Goal: Task Accomplishment & Management: Manage account settings

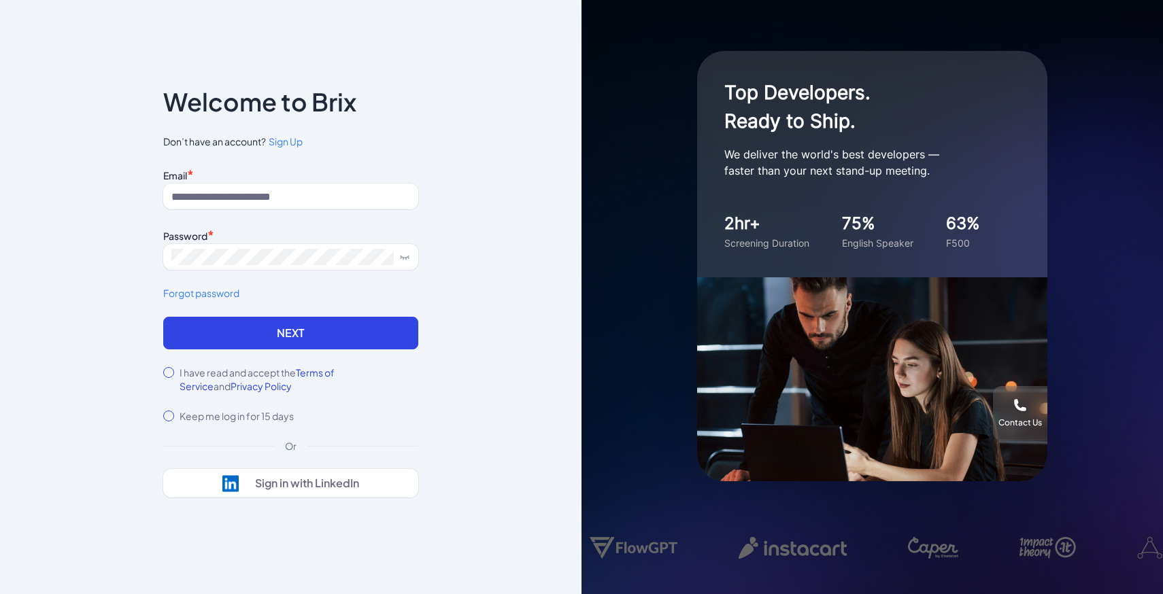
click at [341, 209] on div "Email * Password * Forgot password" at bounding box center [290, 241] width 255 height 152
click at [325, 199] on input at bounding box center [290, 197] width 255 height 26
type input "**********"
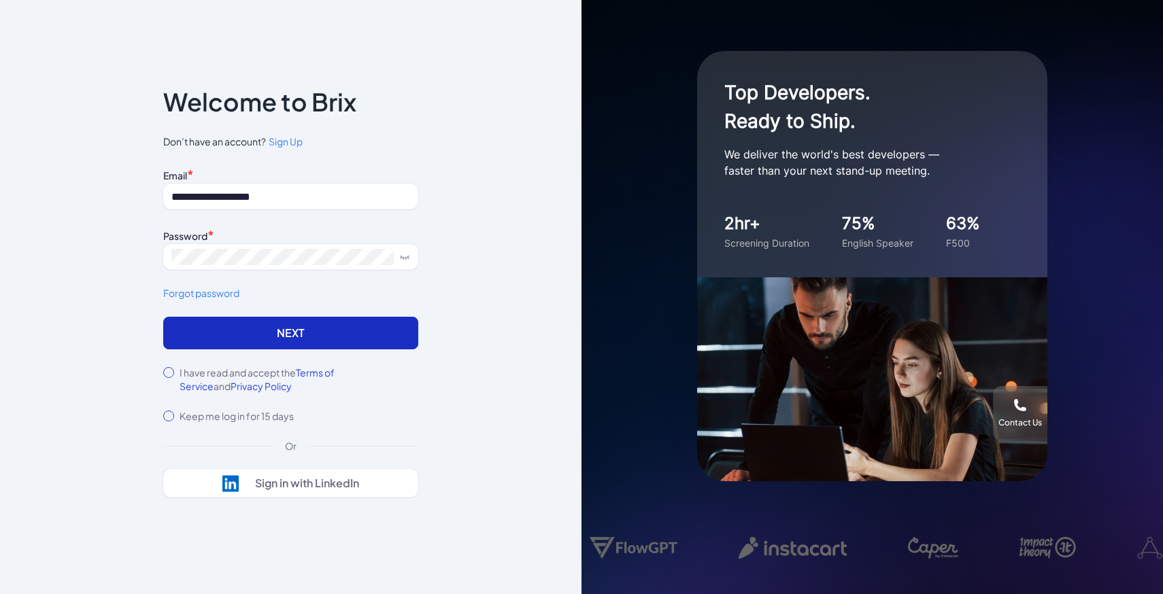
click at [393, 321] on button "Next" at bounding box center [290, 333] width 255 height 33
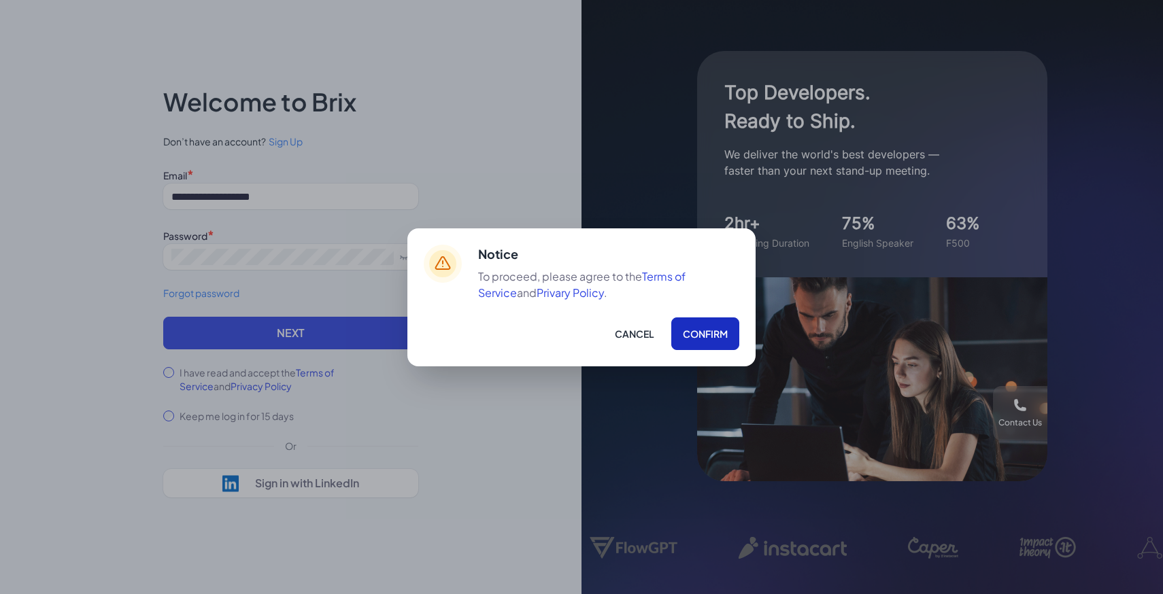
click at [710, 324] on button "Confirm" at bounding box center [705, 334] width 68 height 33
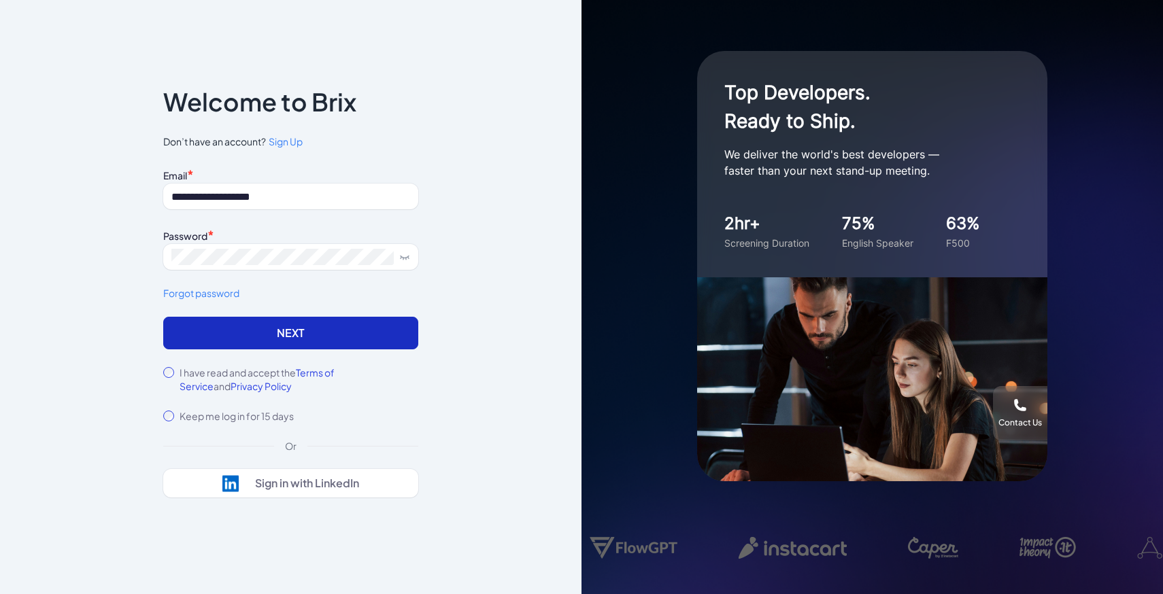
click at [372, 324] on button "Next" at bounding box center [290, 333] width 255 height 33
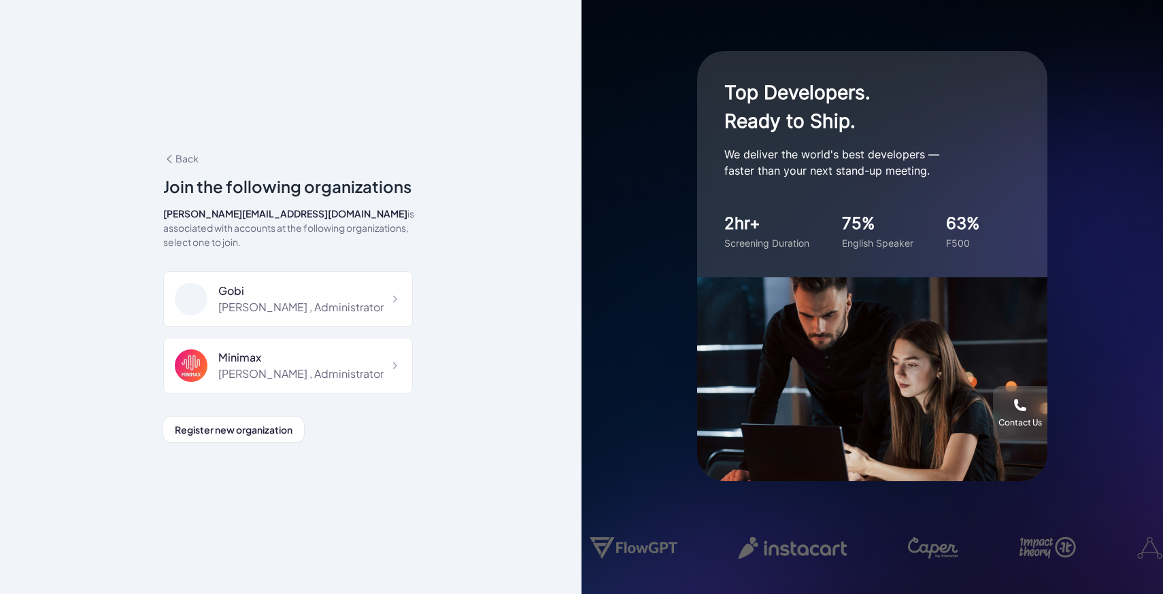
click at [285, 299] on div "Maggie , Administrator" at bounding box center [300, 307] width 165 height 16
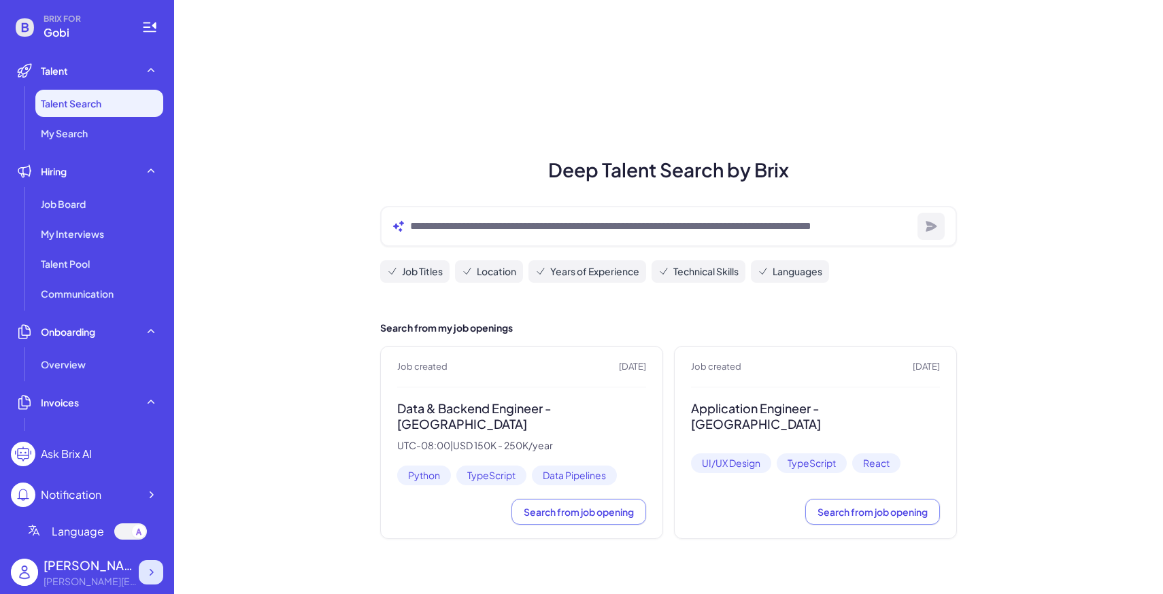
click at [153, 568] on icon at bounding box center [151, 573] width 14 height 14
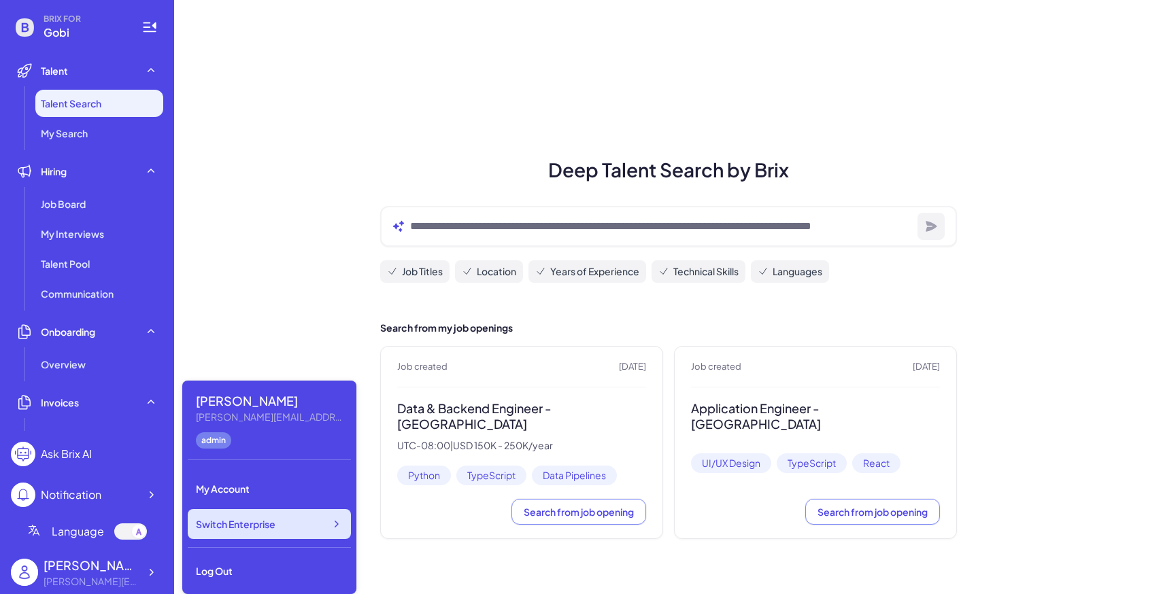
click at [201, 536] on div "Switch Enterprise" at bounding box center [269, 524] width 163 height 30
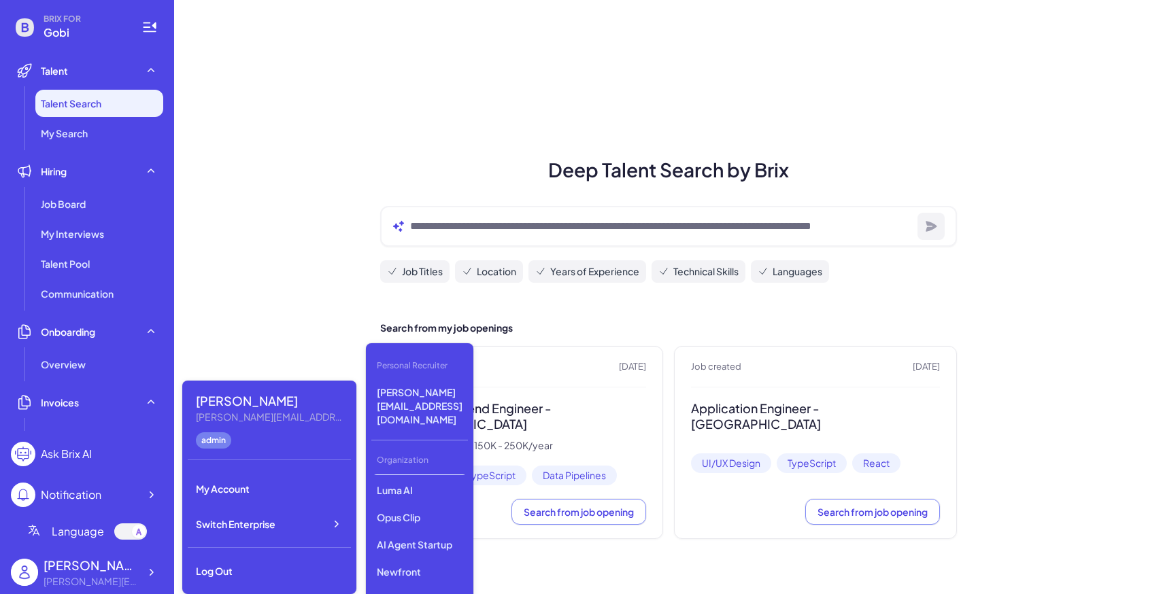
scroll to position [107, 0]
click at [426, 585] on p "LiveX AI" at bounding box center [419, 597] width 97 height 24
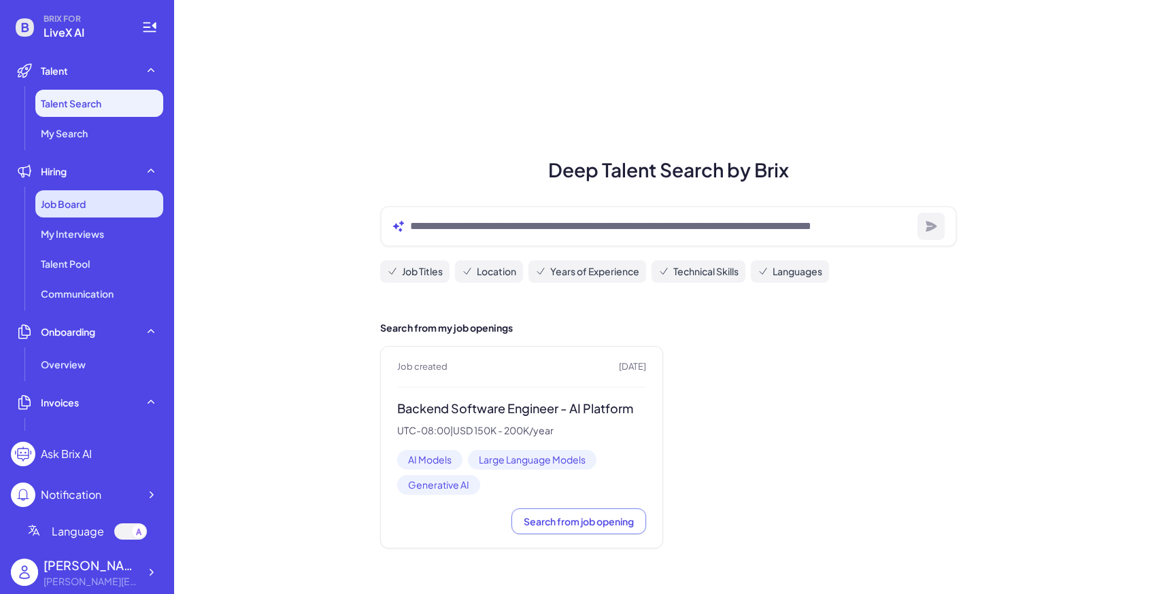
click at [109, 195] on div "Job Board" at bounding box center [99, 203] width 128 height 27
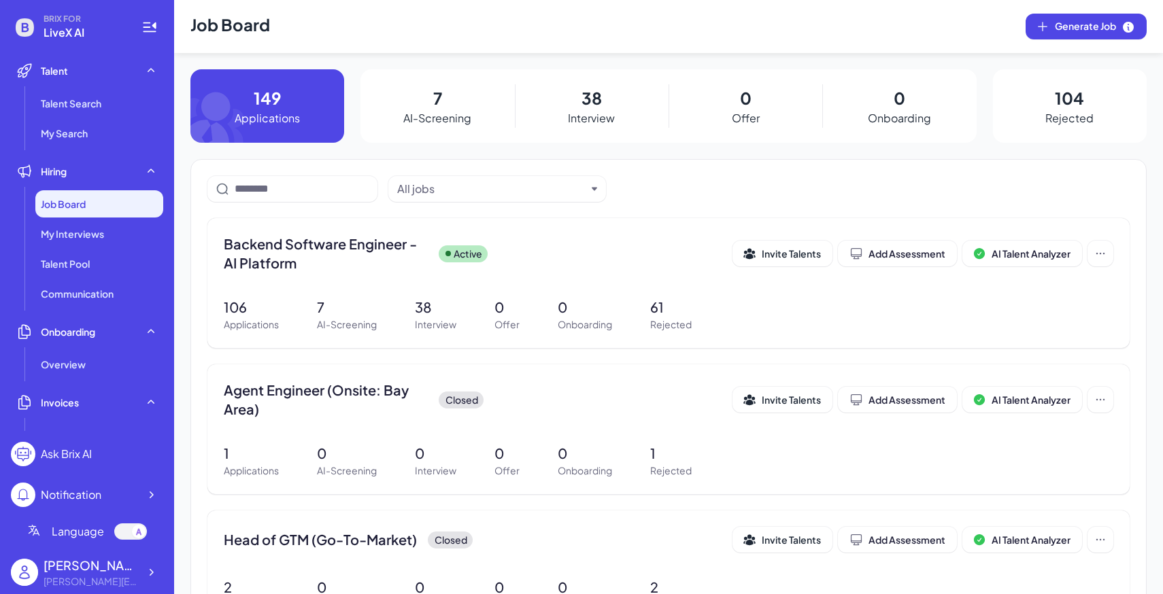
click at [632, 109] on div "38 Interview" at bounding box center [592, 105] width 154 height 73
click at [461, 285] on div "Backend Software Engineer - AI Platform Active Invite Talents Add Assessment AI…" at bounding box center [668, 283] width 922 height 130
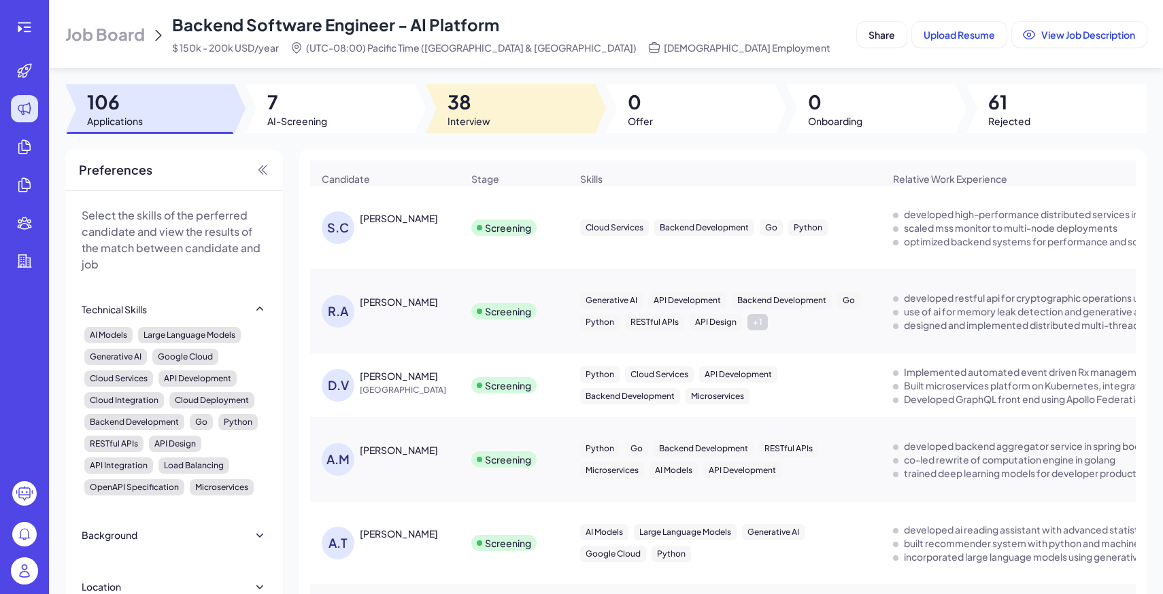
click at [531, 113] on div at bounding box center [510, 108] width 169 height 49
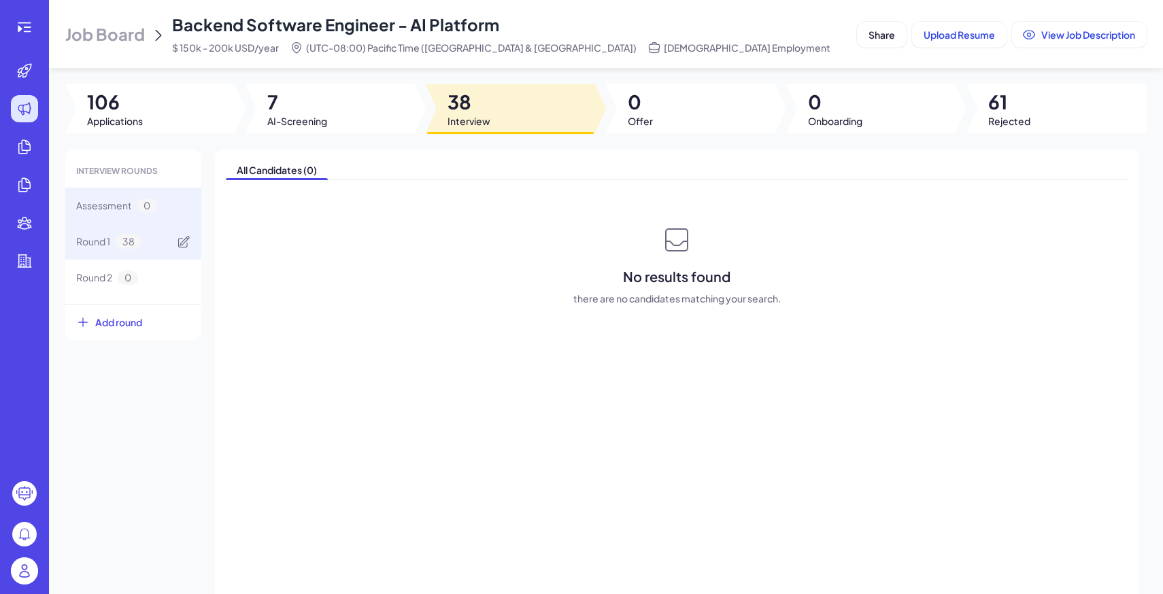
click at [167, 244] on div "Round 1 38" at bounding box center [133, 242] width 136 height 36
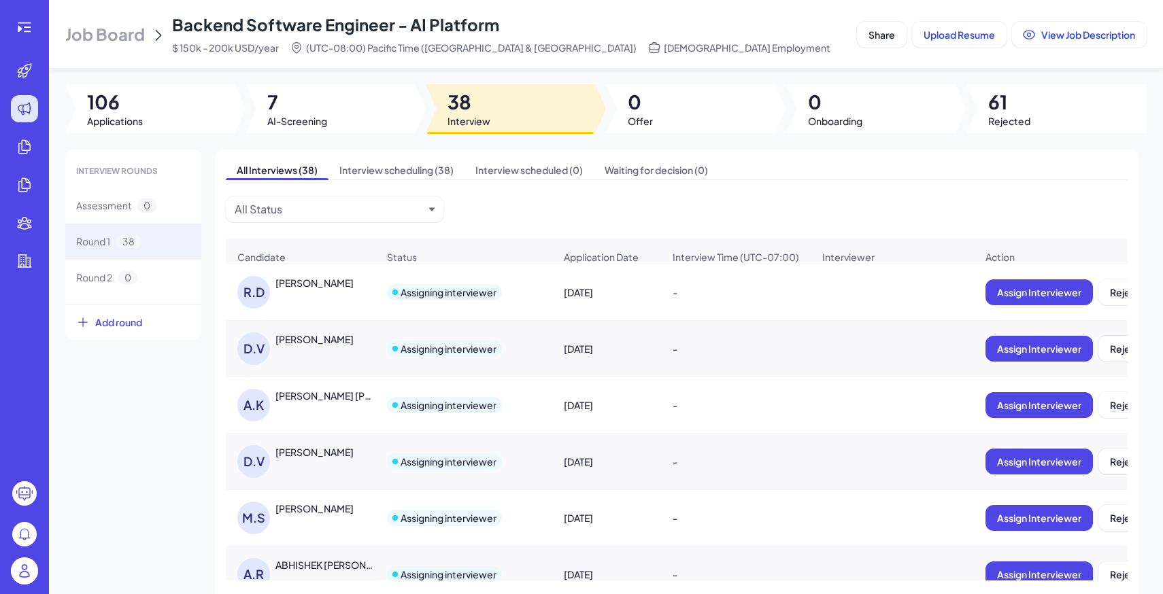
click at [346, 303] on div "R.D Rahul Dalal" at bounding box center [307, 292] width 140 height 33
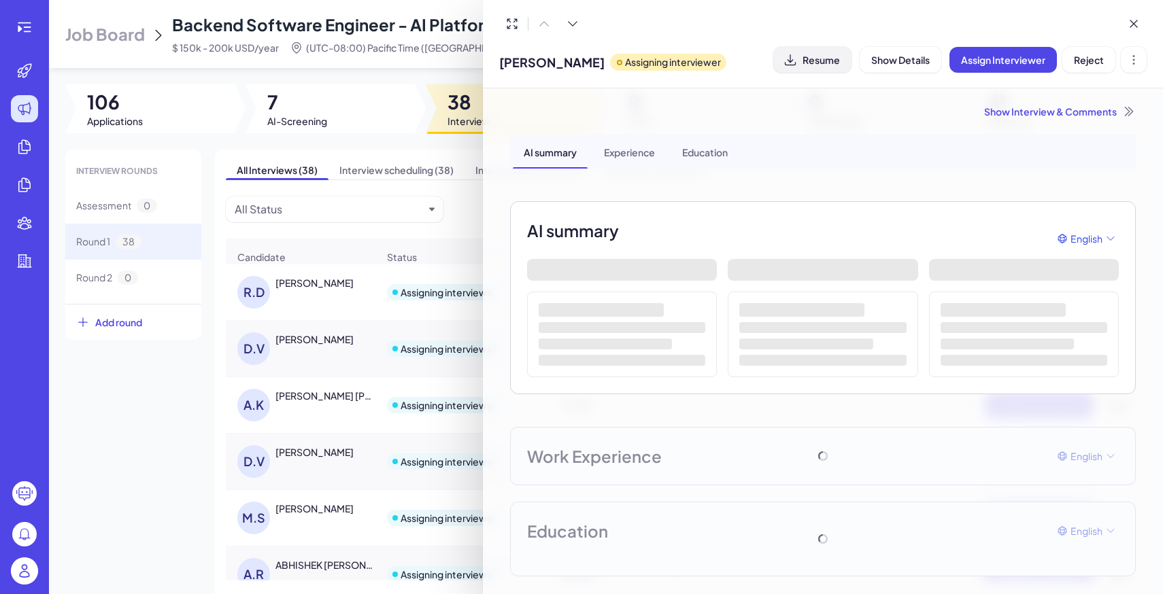
click at [836, 56] on span "Resume" at bounding box center [820, 60] width 37 height 12
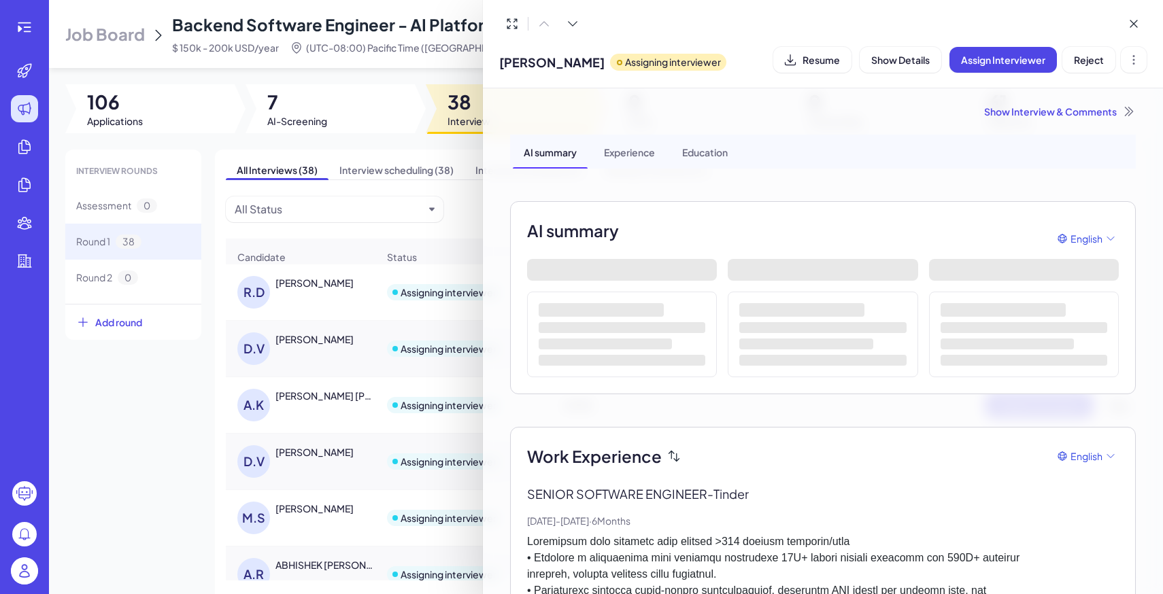
click at [290, 333] on div at bounding box center [581, 297] width 1163 height 594
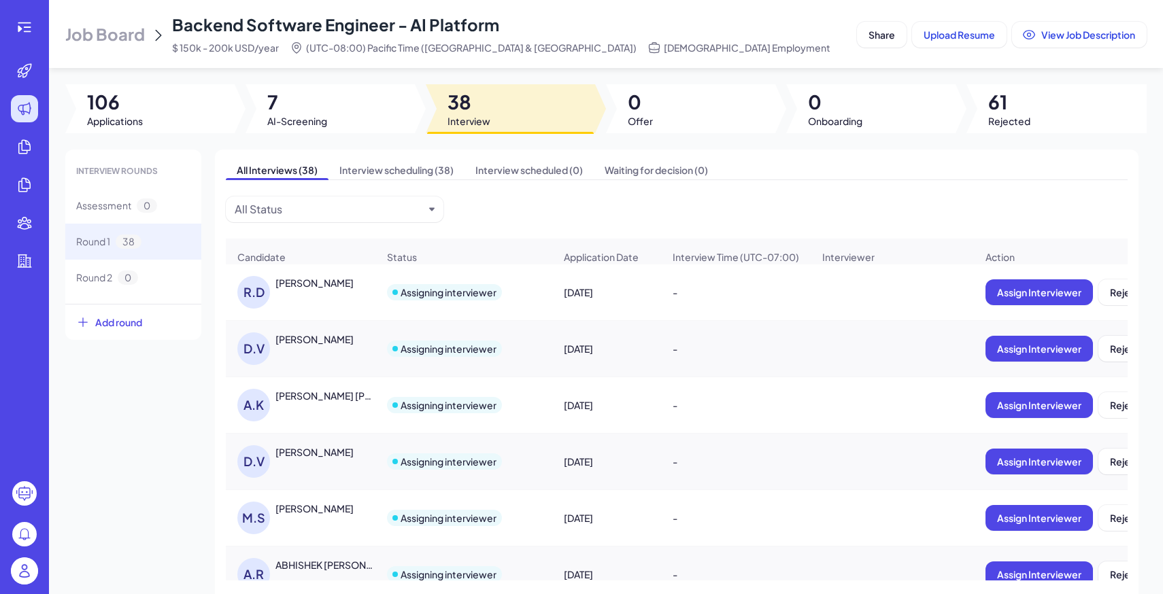
click at [307, 334] on div "DANIEL VALDIVIA MILANES" at bounding box center [314, 339] width 78 height 14
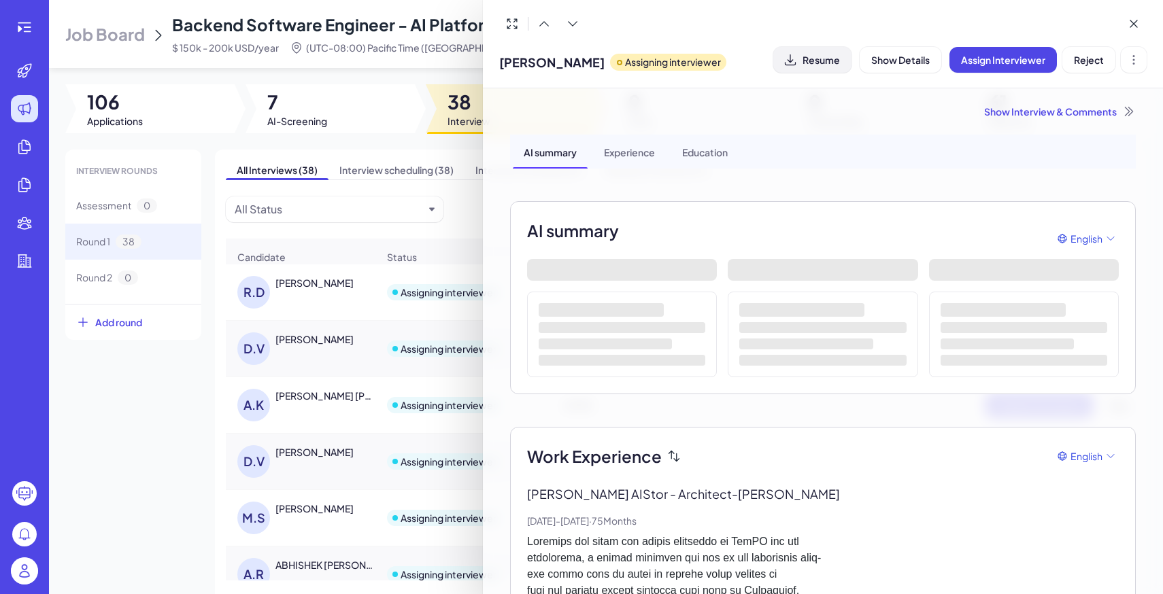
click at [802, 66] on span "Resume" at bounding box center [820, 60] width 37 height 12
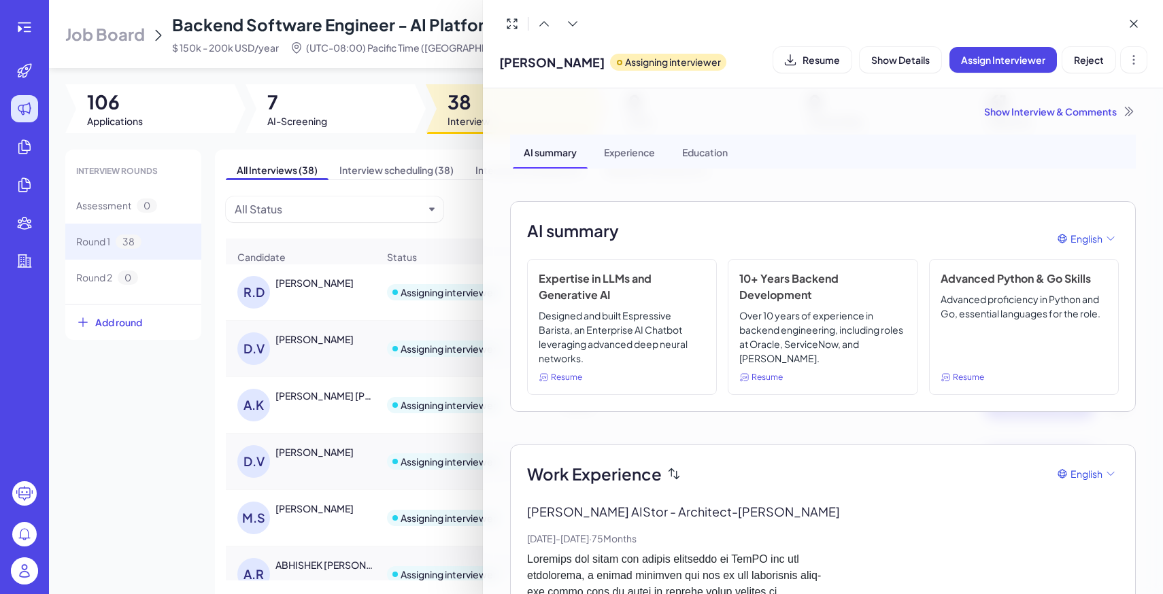
click at [320, 397] on div at bounding box center [581, 297] width 1163 height 594
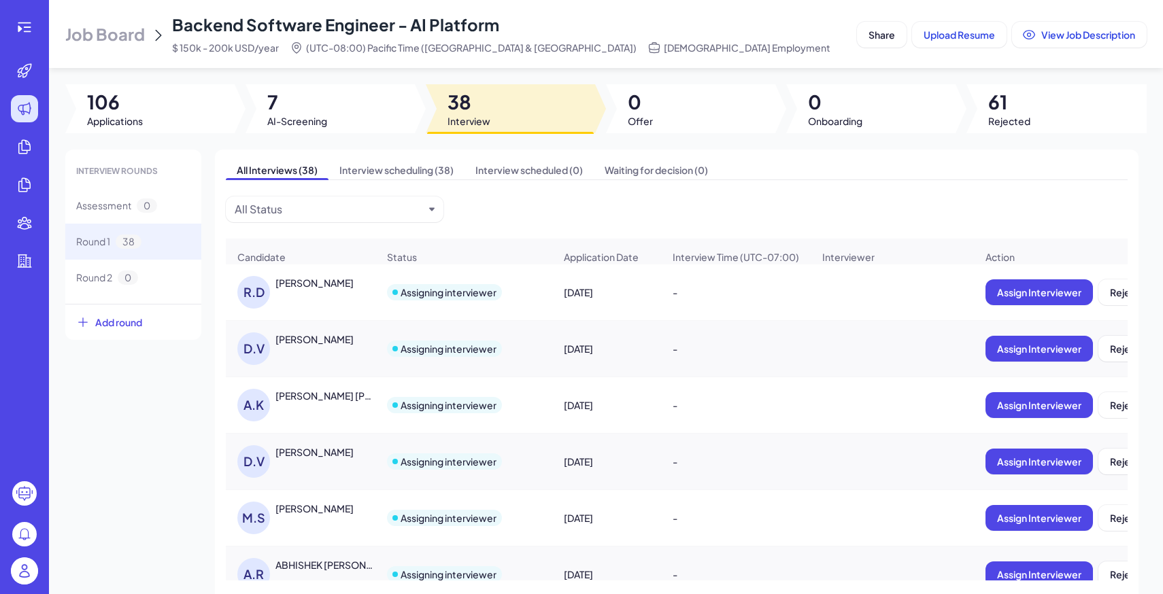
click at [324, 397] on div "Ashish Kumar Jha" at bounding box center [325, 396] width 101 height 14
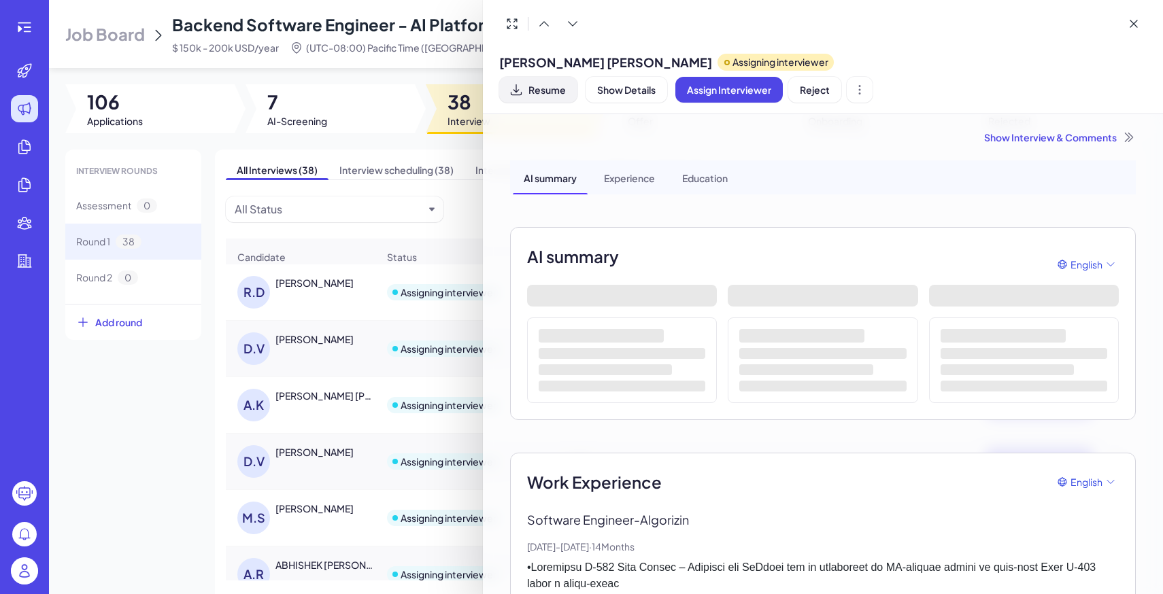
click at [577, 77] on button "Resume" at bounding box center [538, 90] width 78 height 26
click at [282, 487] on div at bounding box center [581, 297] width 1163 height 594
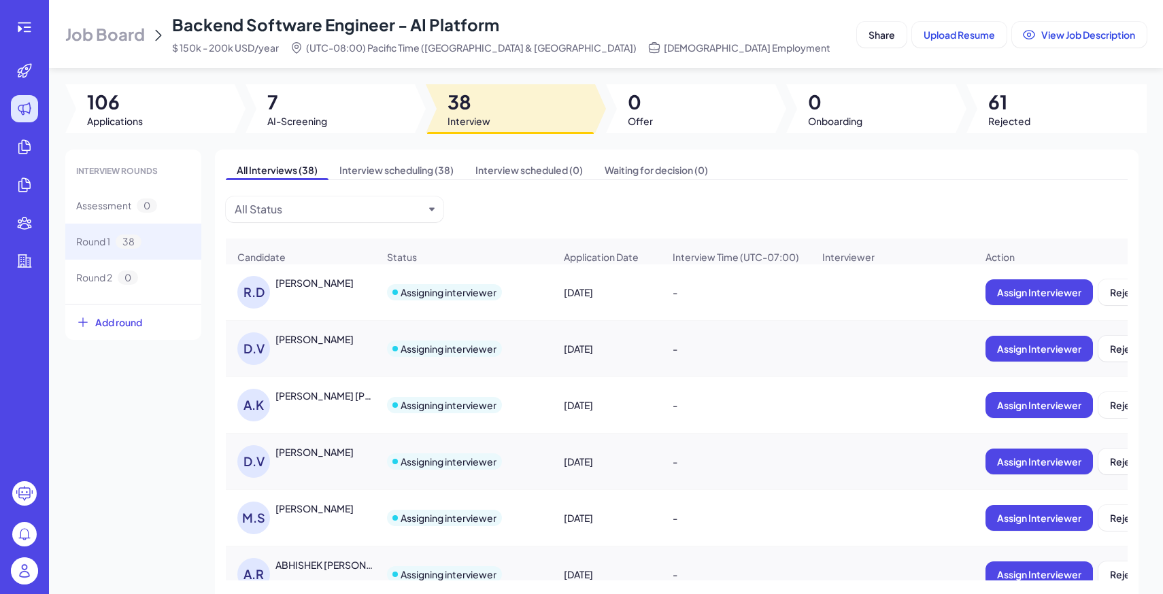
click at [327, 450] on div "Daniel Valdivia Milanes" at bounding box center [314, 452] width 78 height 14
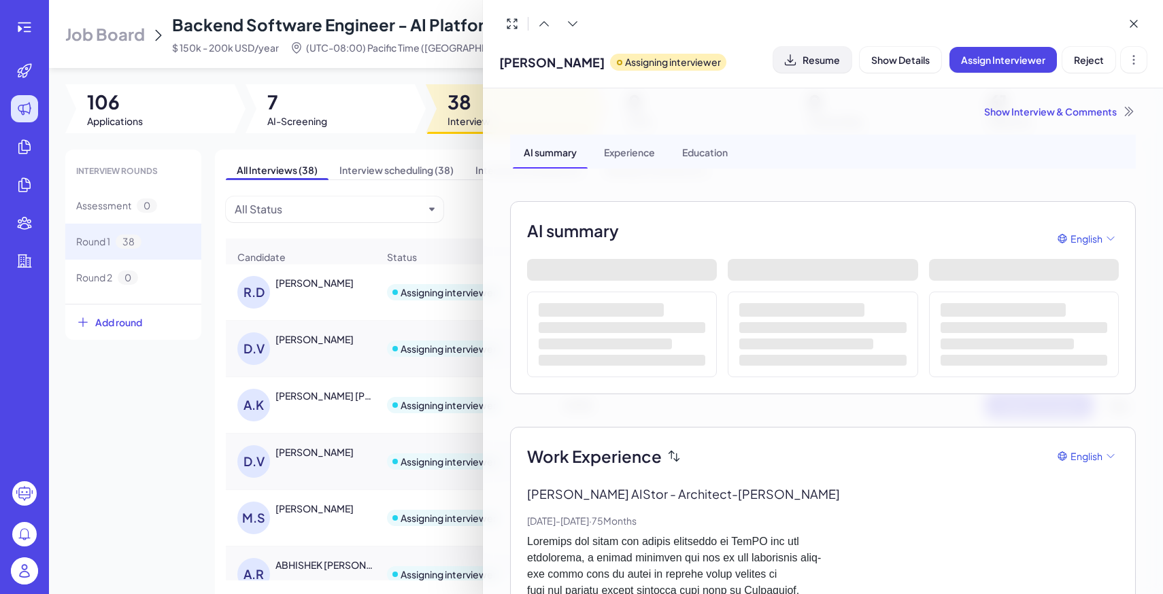
click at [819, 54] on span "Resume" at bounding box center [820, 60] width 37 height 12
click at [311, 502] on div at bounding box center [581, 297] width 1163 height 594
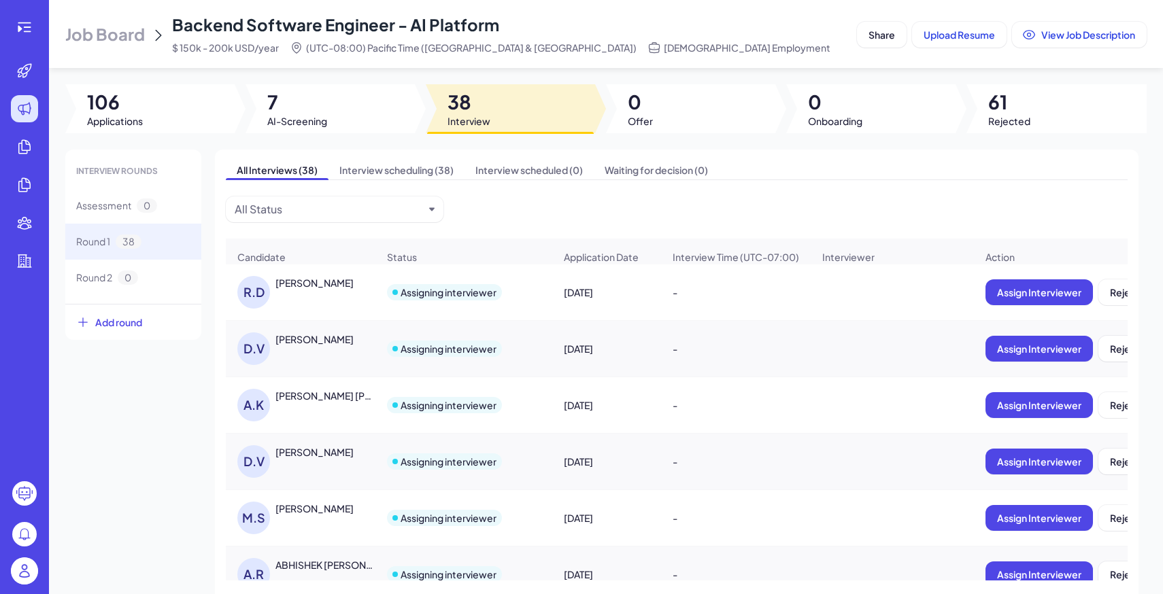
click at [318, 509] on div "Mitali Sahoo" at bounding box center [314, 509] width 78 height 14
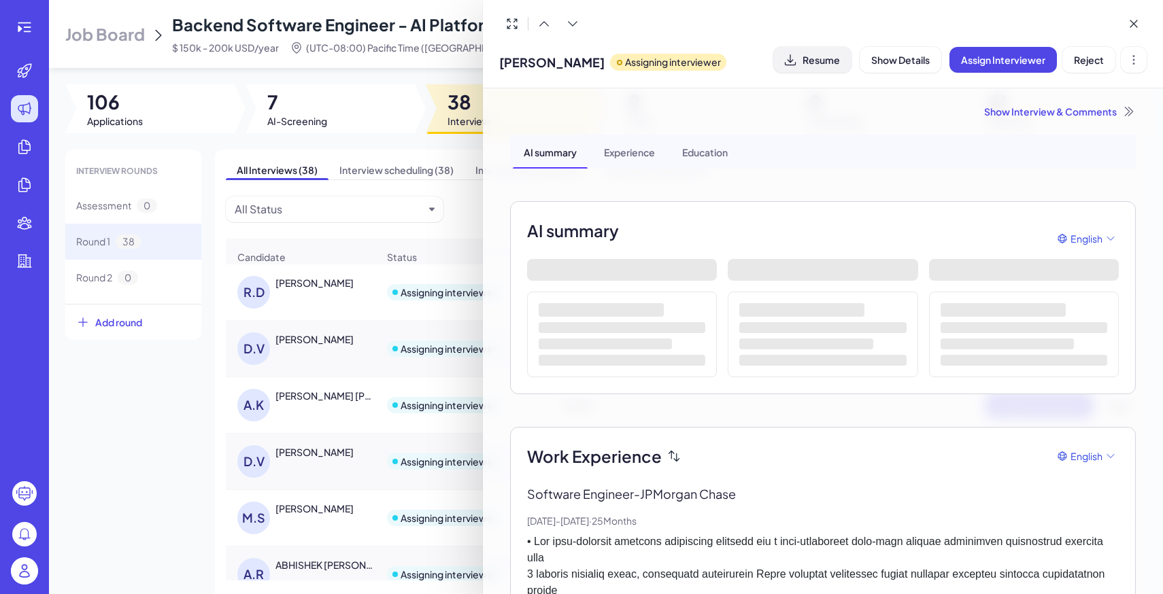
click at [823, 69] on button "Resume" at bounding box center [812, 60] width 78 height 26
click at [334, 559] on div at bounding box center [581, 297] width 1163 height 594
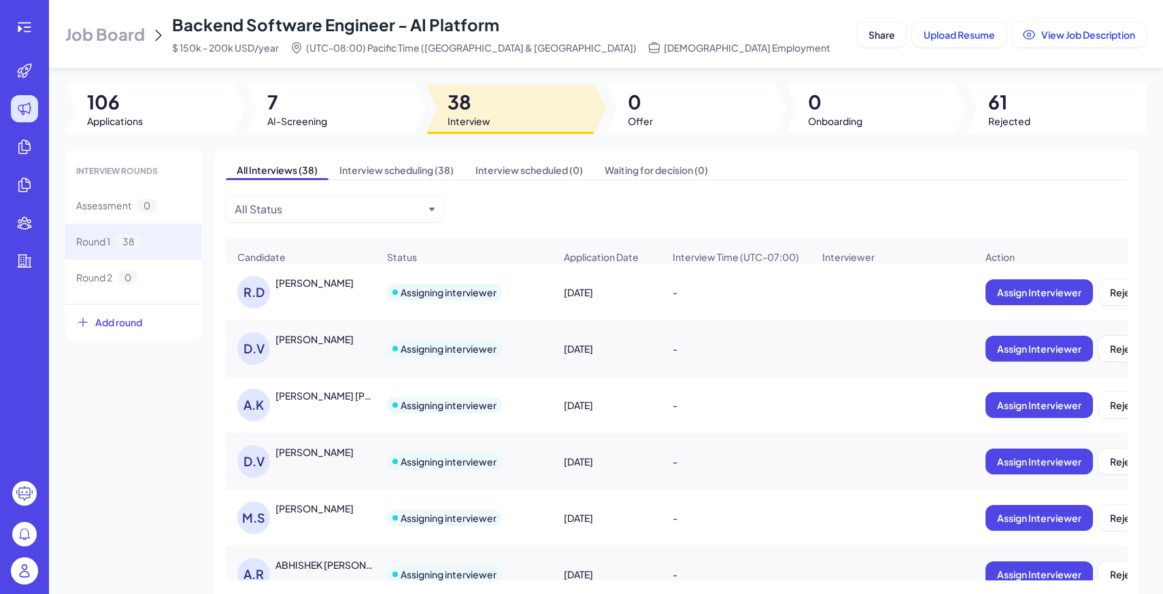
click at [346, 560] on div "ABHISHEK RAMESH KESHAV" at bounding box center [325, 565] width 101 height 14
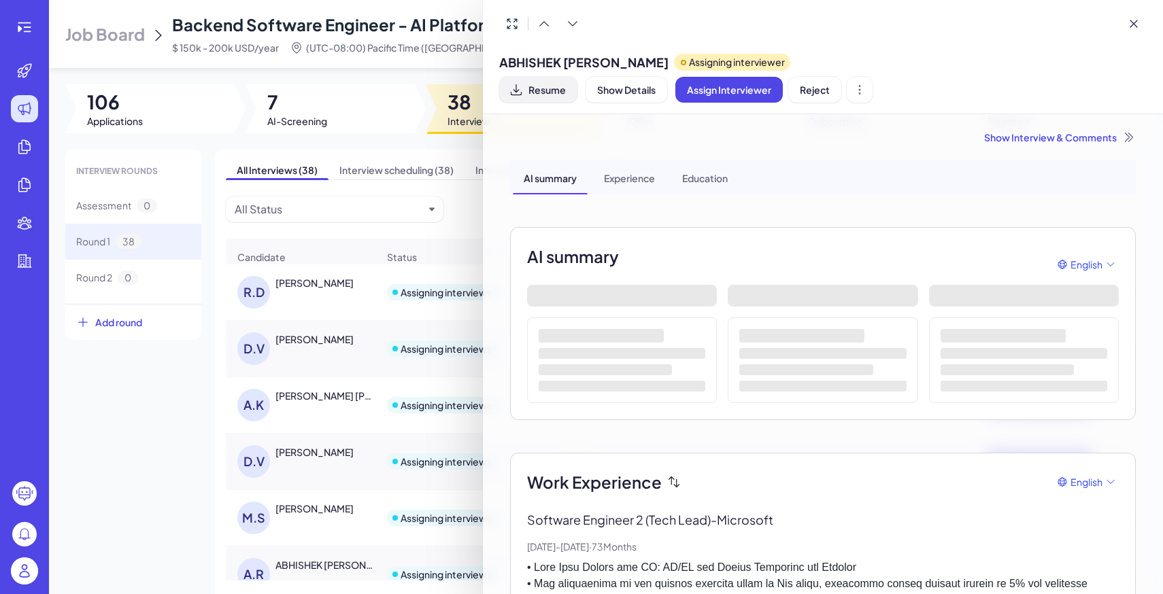
click at [527, 89] on button "Resume" at bounding box center [538, 90] width 78 height 26
click at [139, 517] on div at bounding box center [581, 297] width 1163 height 594
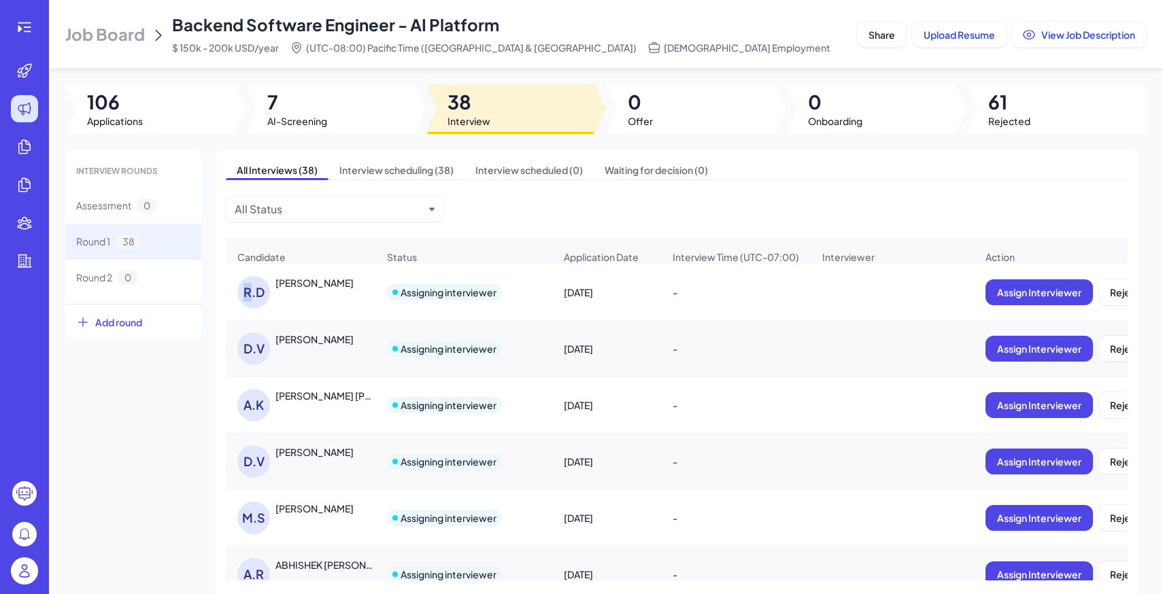
click at [139, 517] on div "INTERVIEW ROUNDS Assessment 0 Round 1 38 Round 2 0 Add round All Interviews (38…" at bounding box center [605, 395] width 1081 height 490
click at [874, 37] on span "Share" at bounding box center [881, 35] width 27 height 12
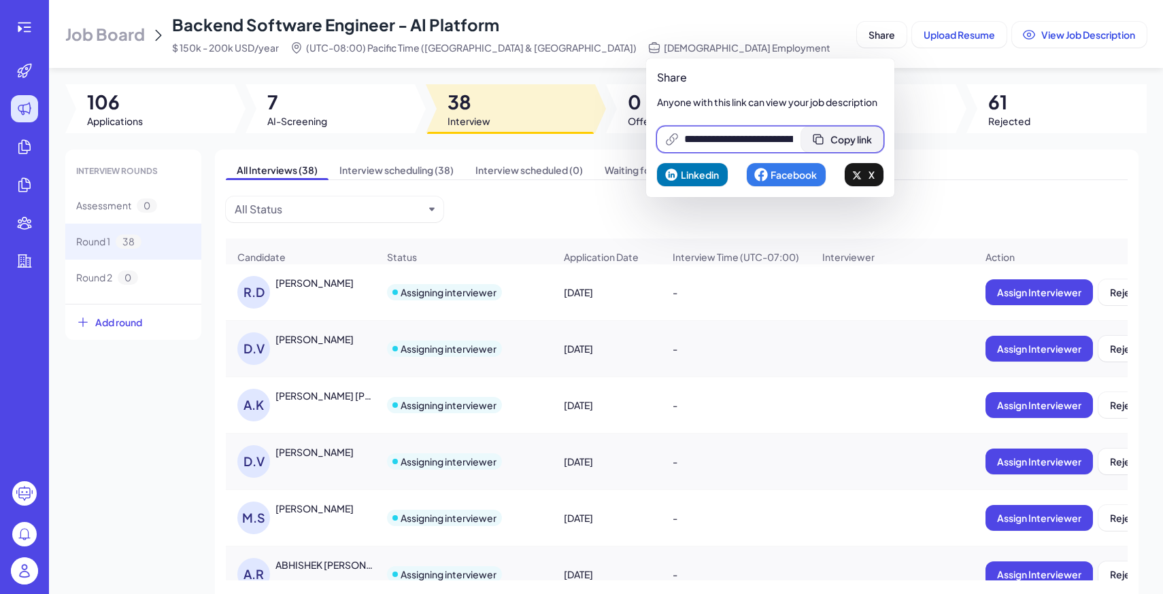
click at [868, 142] on span "Copy link" at bounding box center [850, 139] width 41 height 12
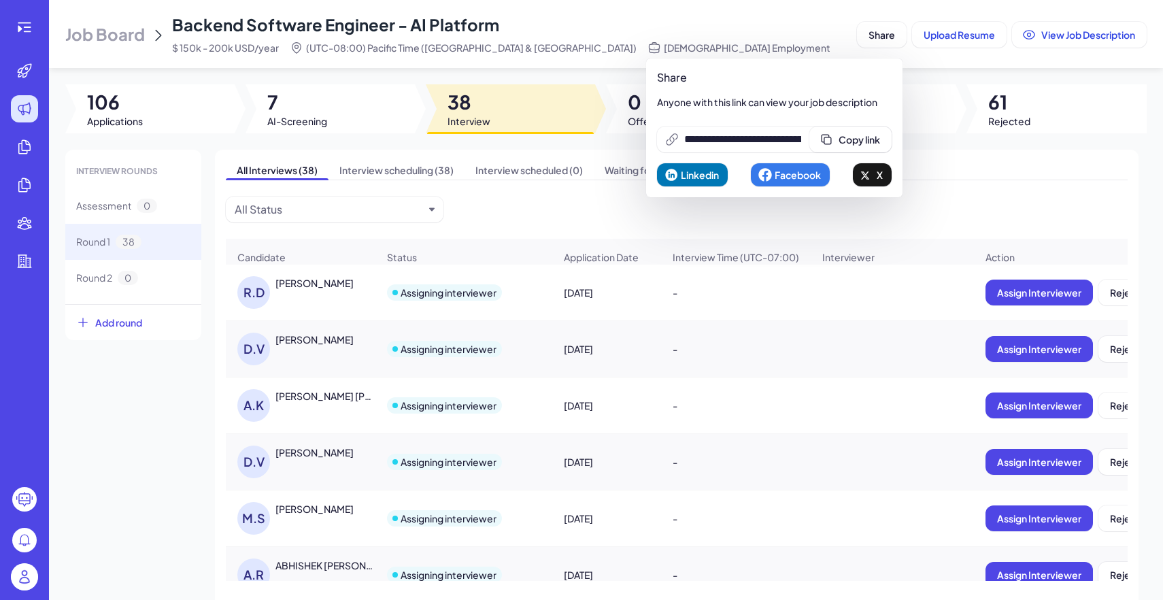
click at [17, 579] on img at bounding box center [24, 576] width 27 height 27
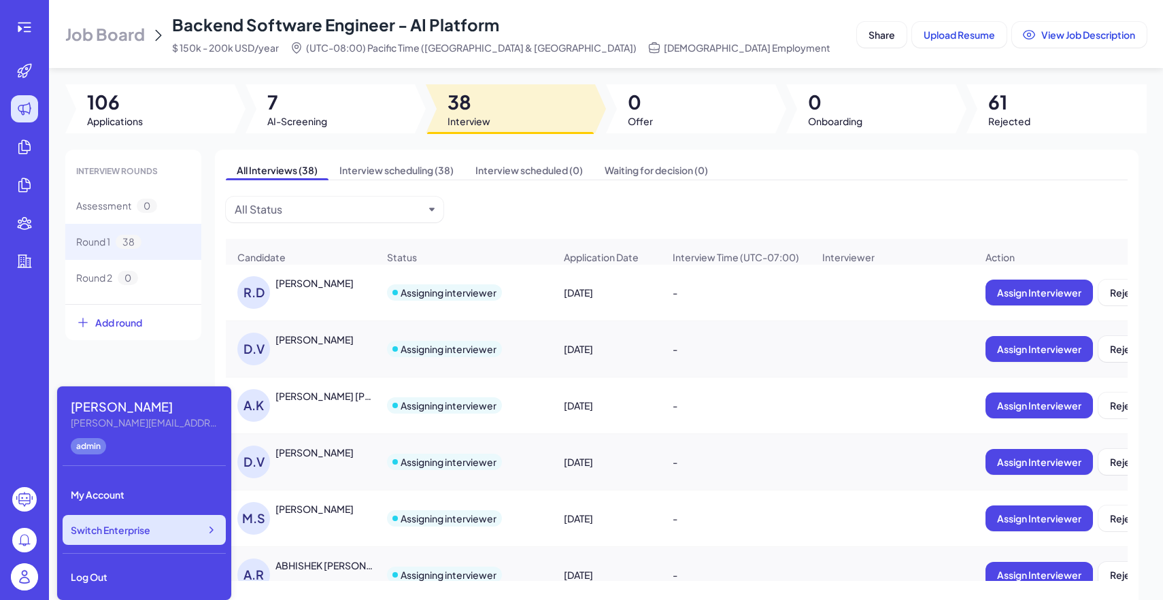
click at [137, 536] on div "Switch Enterprise" at bounding box center [144, 530] width 163 height 30
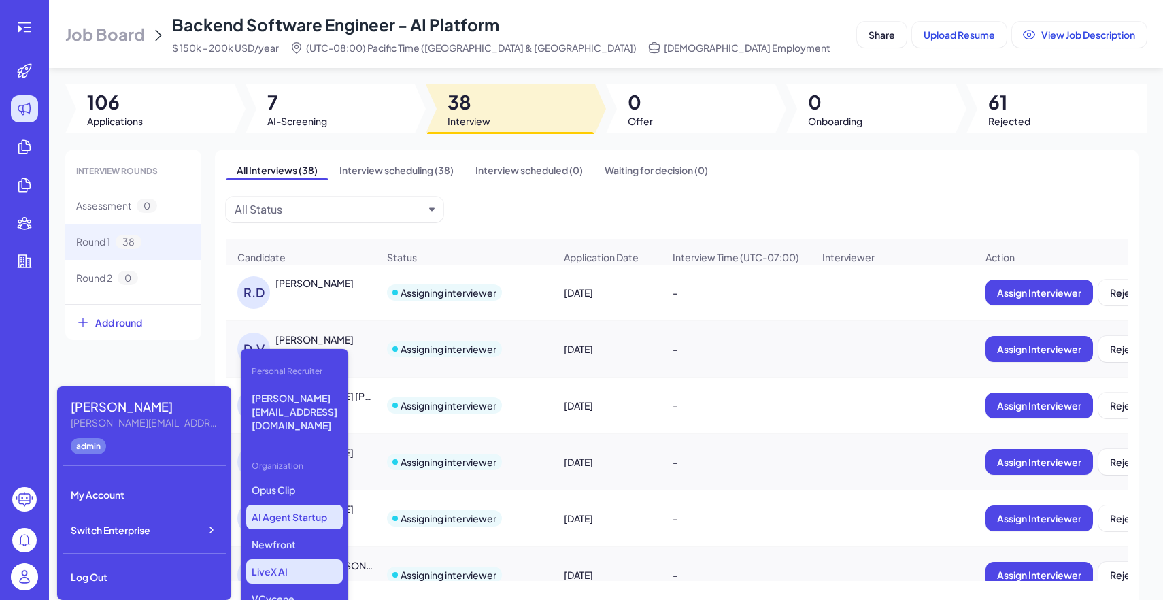
scroll to position [140, 0]
click at [294, 530] on p "Newfront" at bounding box center [294, 542] width 97 height 24
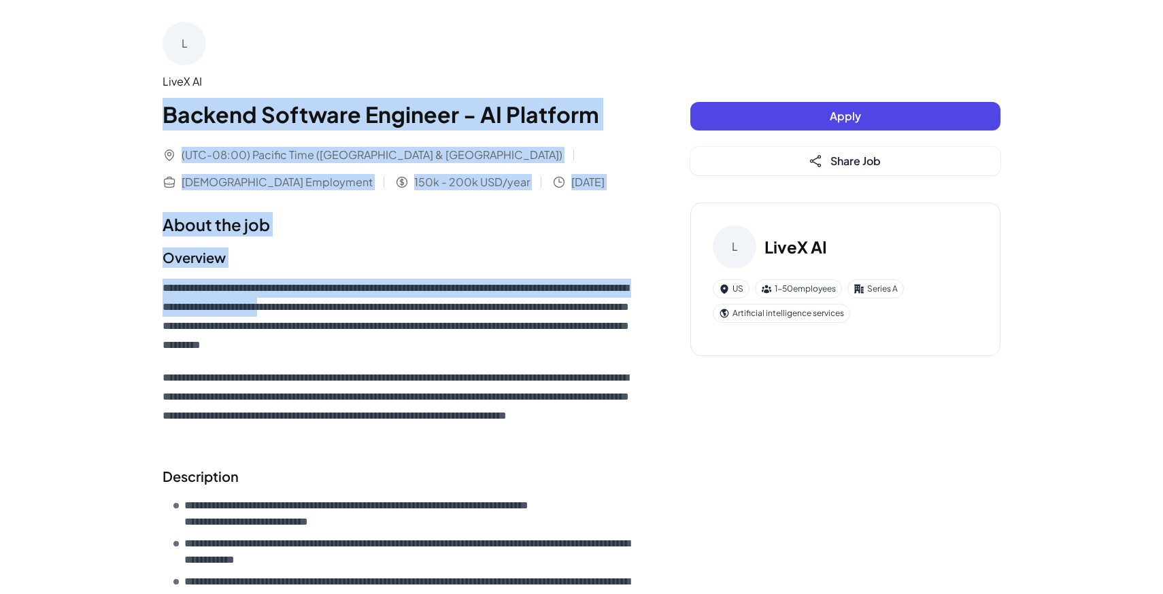
drag, startPoint x: 164, startPoint y: 114, endPoint x: 417, endPoint y: 345, distance: 343.1
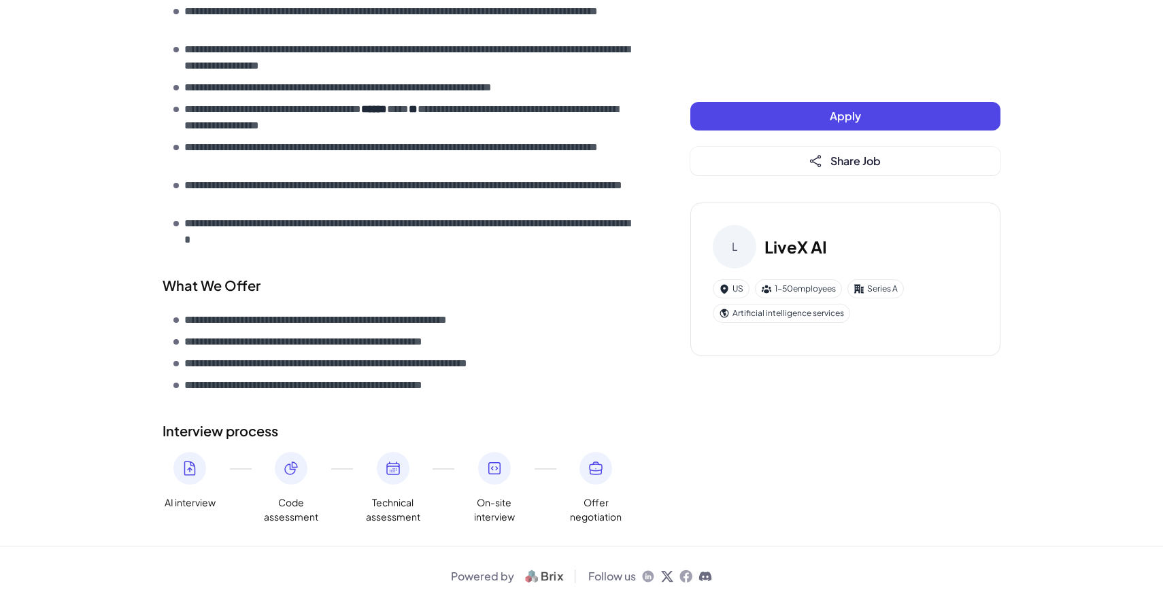
scroll to position [772, 0]
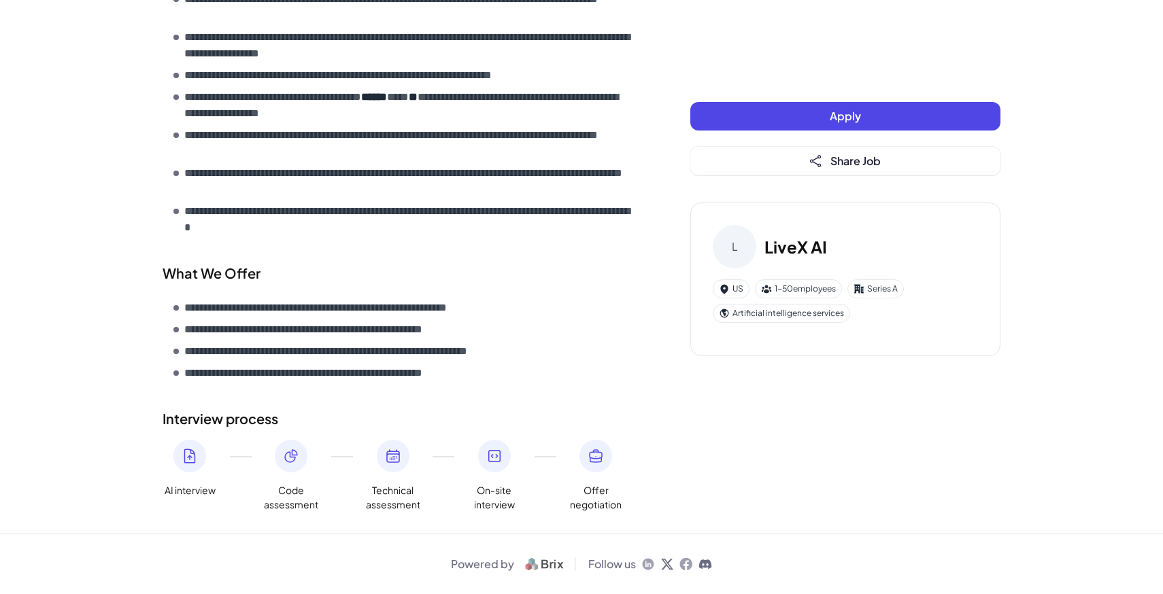
click at [532, 380] on li "**********" at bounding box center [404, 373] width 462 height 16
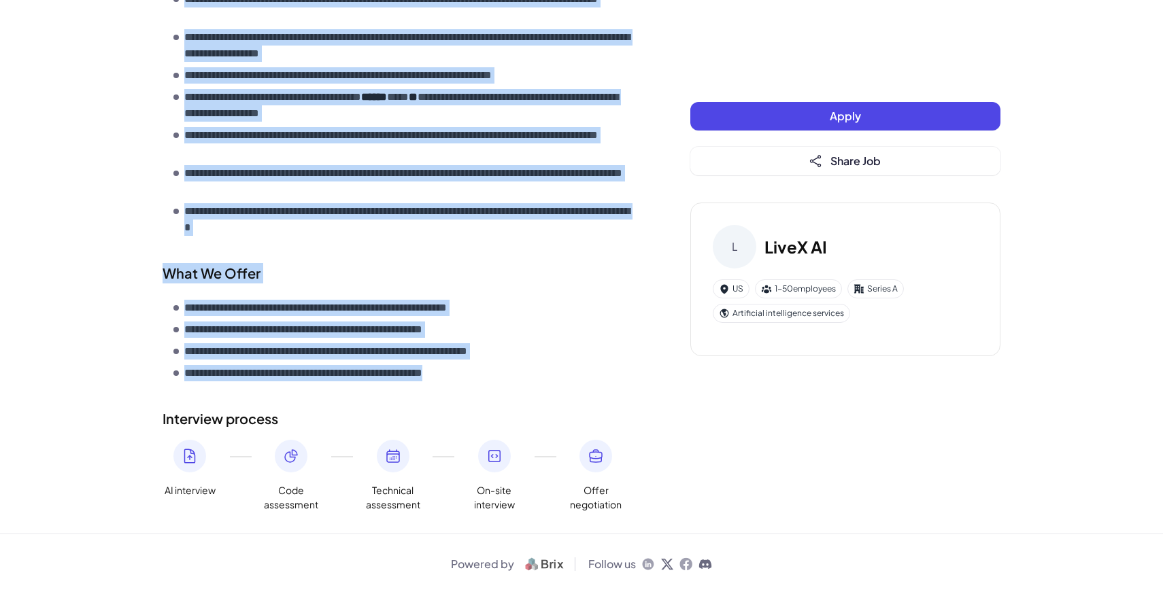
copy div "**********"
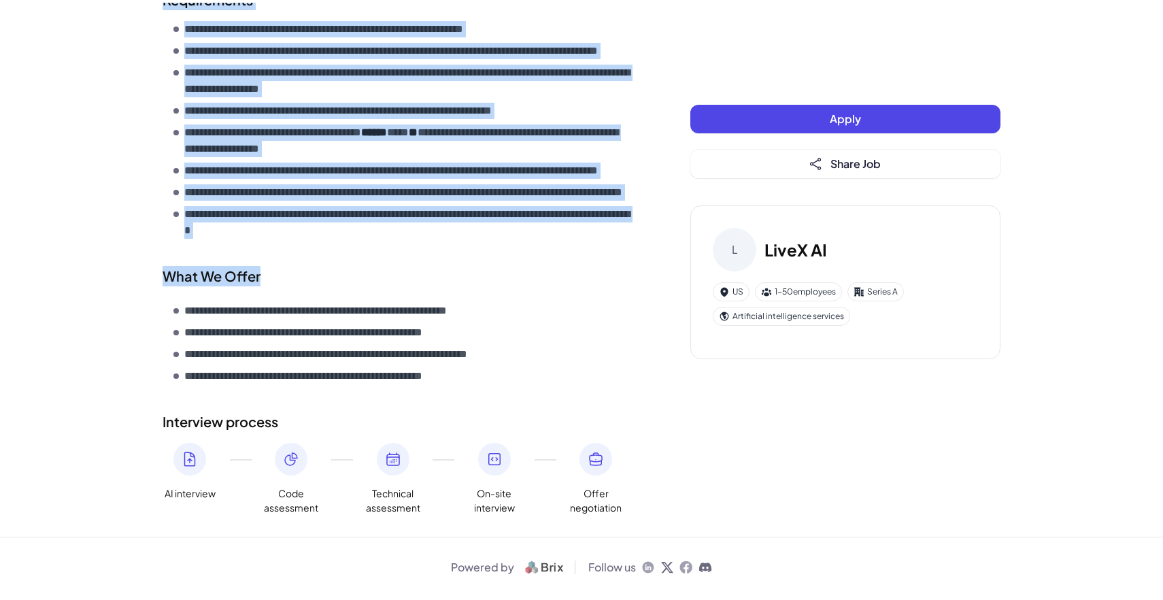
scroll to position [766, 0]
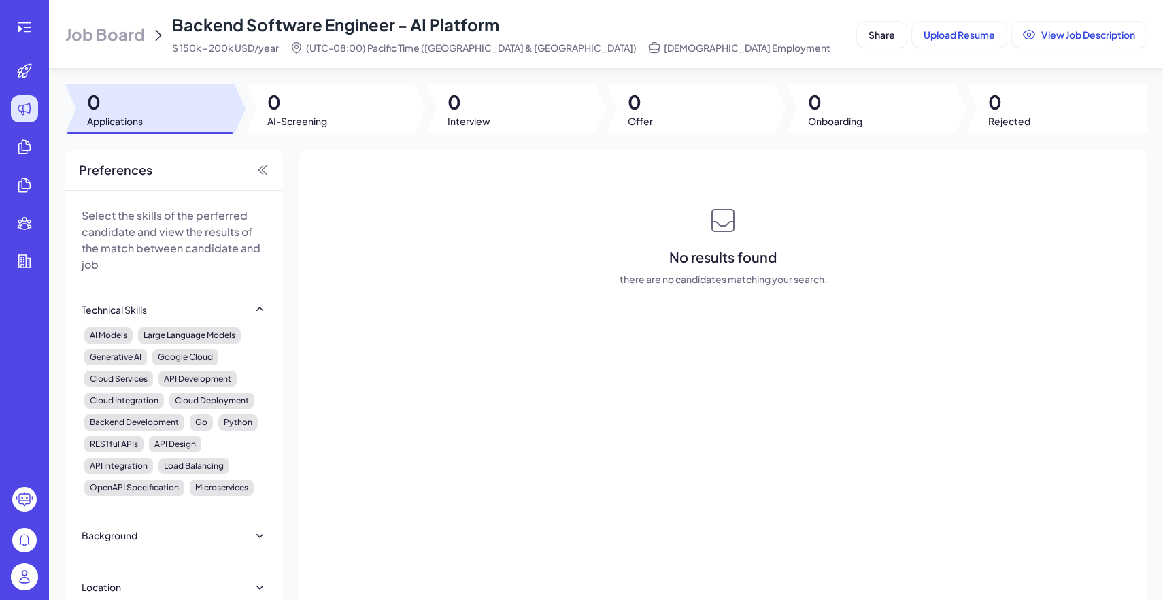
click at [156, 31] on icon at bounding box center [158, 36] width 5 height 10
click at [140, 29] on span "Job Board" at bounding box center [105, 34] width 80 height 22
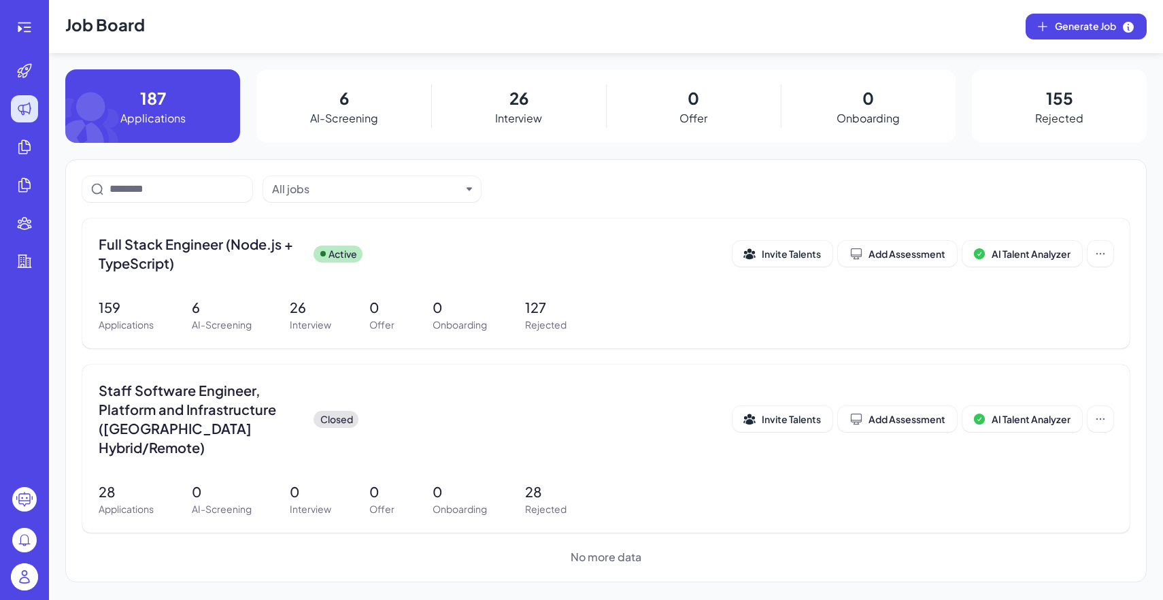
click at [536, 107] on div "26 Interview" at bounding box center [518, 105] width 175 height 73
click at [509, 105] on p "26" at bounding box center [518, 98] width 19 height 24
click at [448, 237] on div "Full Stack Engineer (Node.js + TypeScript) Active" at bounding box center [416, 254] width 634 height 38
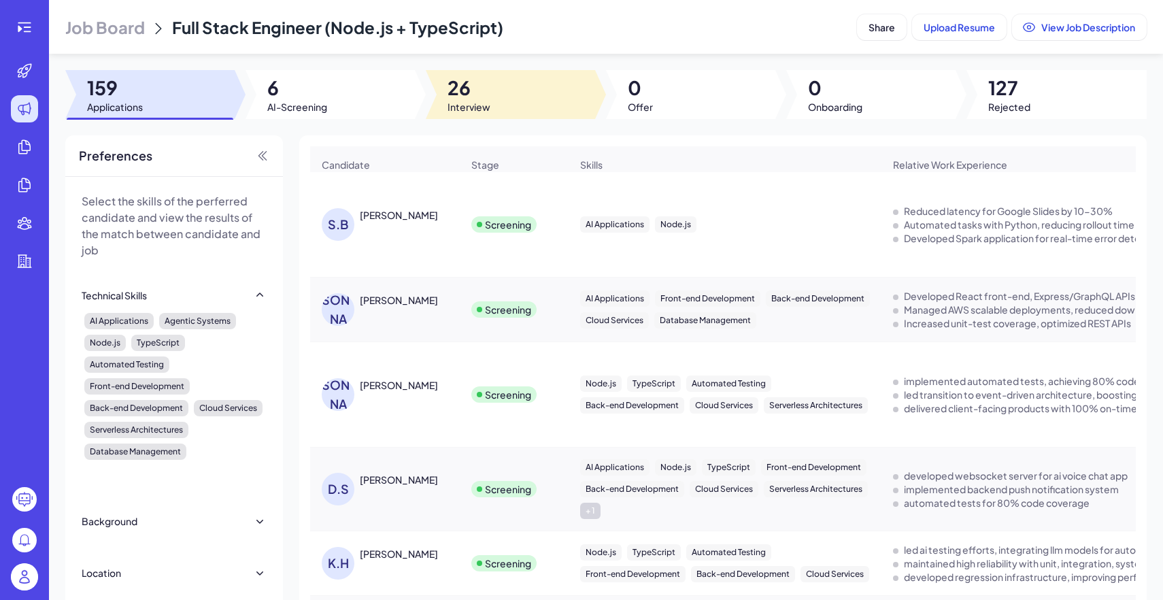
click at [491, 101] on div at bounding box center [510, 94] width 169 height 49
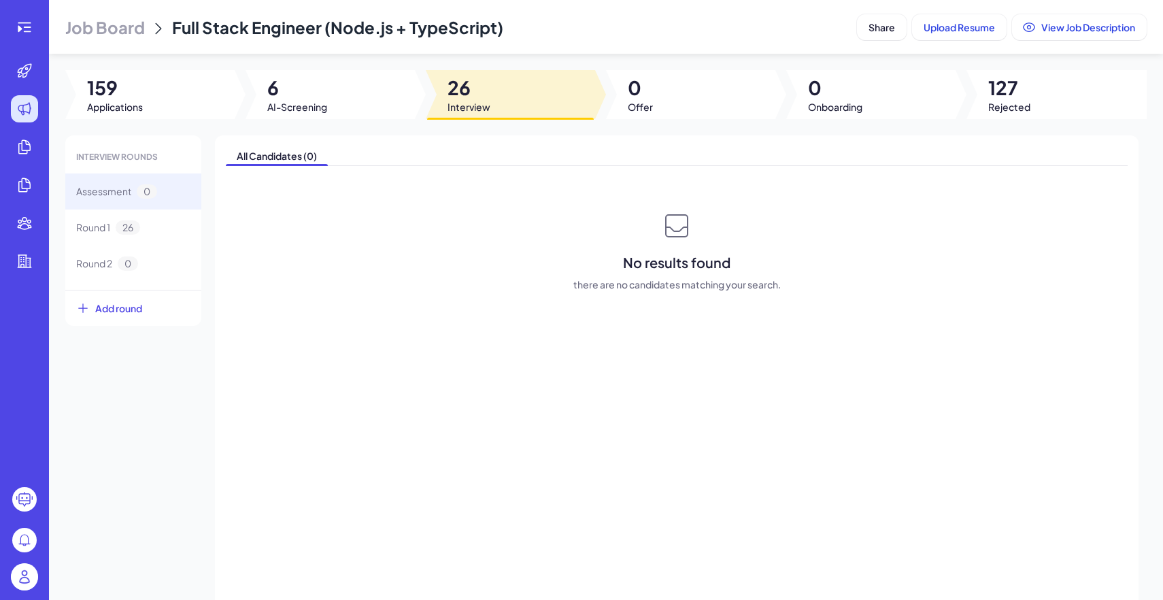
scroll to position [41, 0]
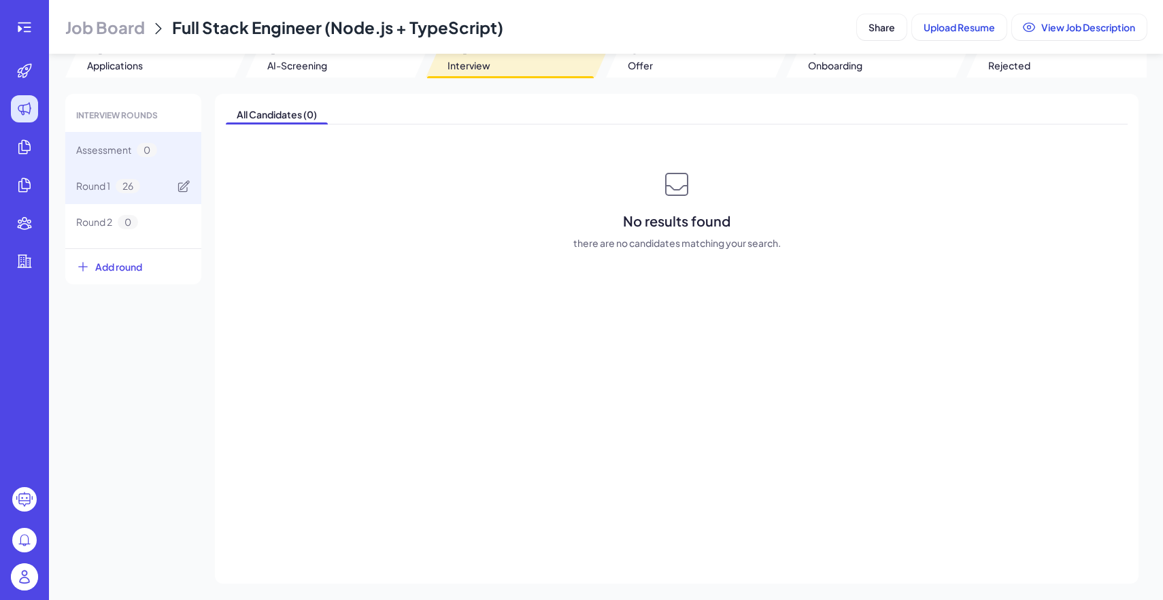
click at [152, 170] on div "Round 1 26" at bounding box center [133, 186] width 136 height 36
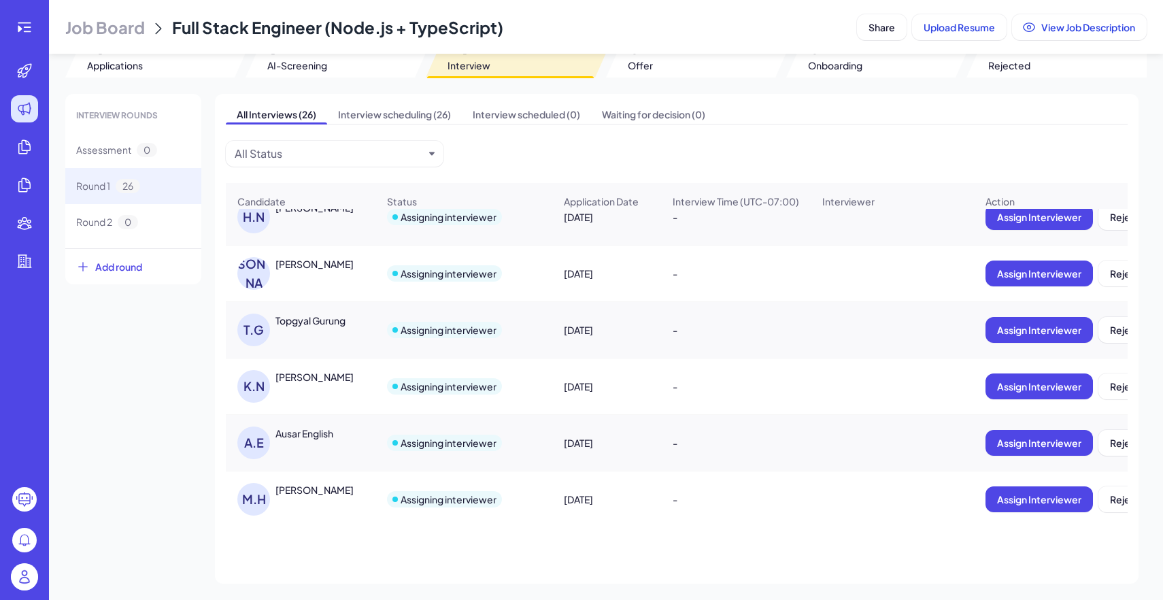
scroll to position [0, 0]
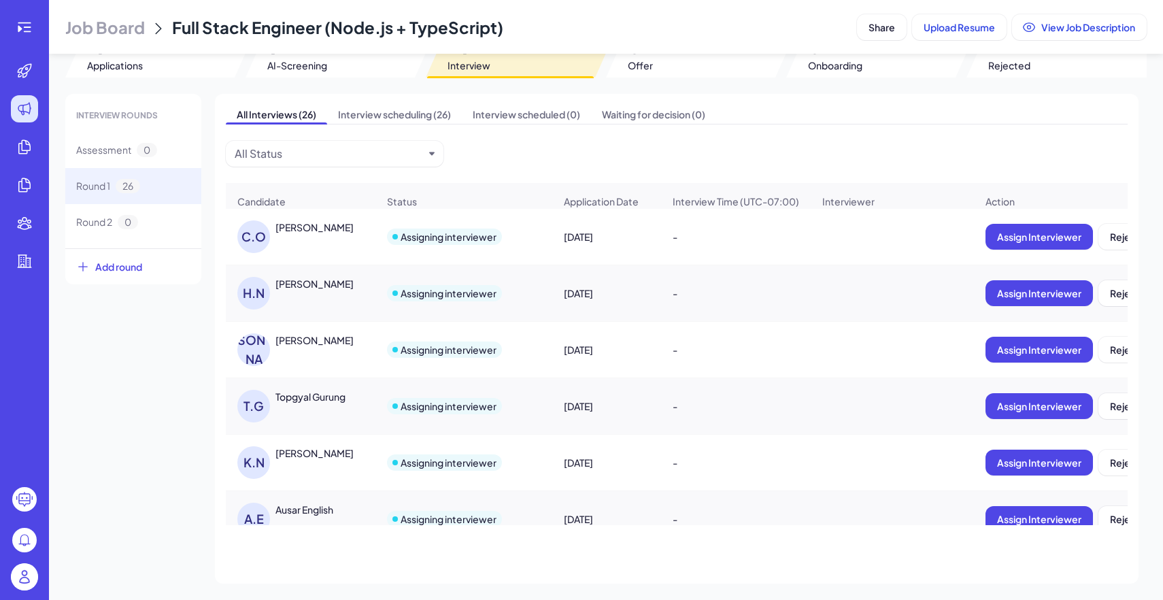
click at [24, 592] on div at bounding box center [24, 578] width 27 height 31
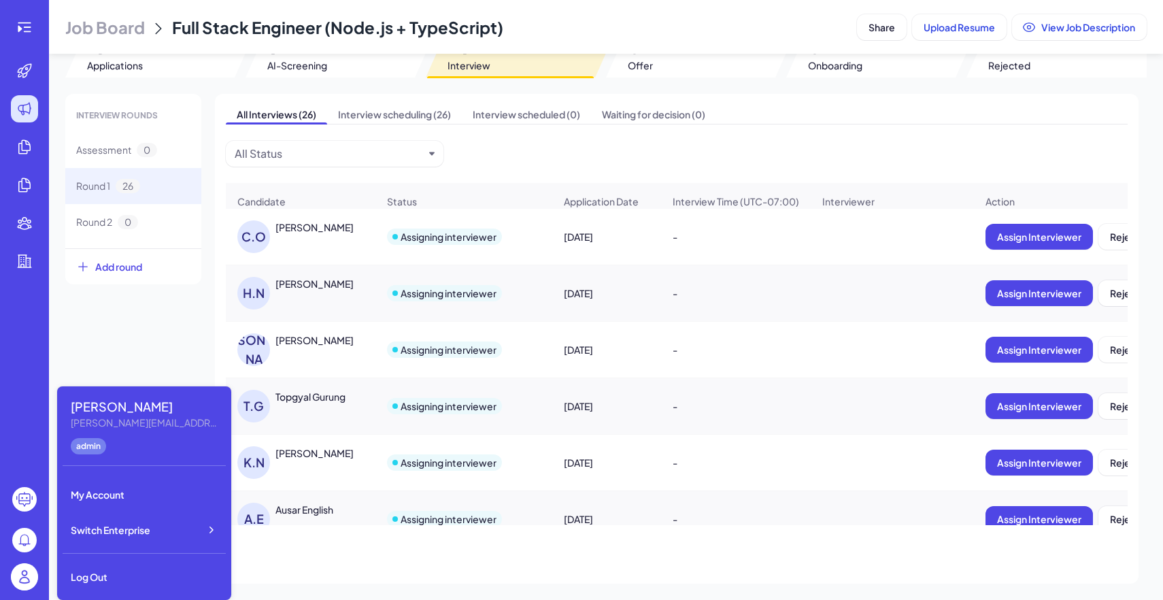
click at [207, 337] on div "INTERVIEW ROUNDS Assessment 0 Round 1 26 Round 2 0 Add round All Interviews (26…" at bounding box center [605, 339] width 1081 height 490
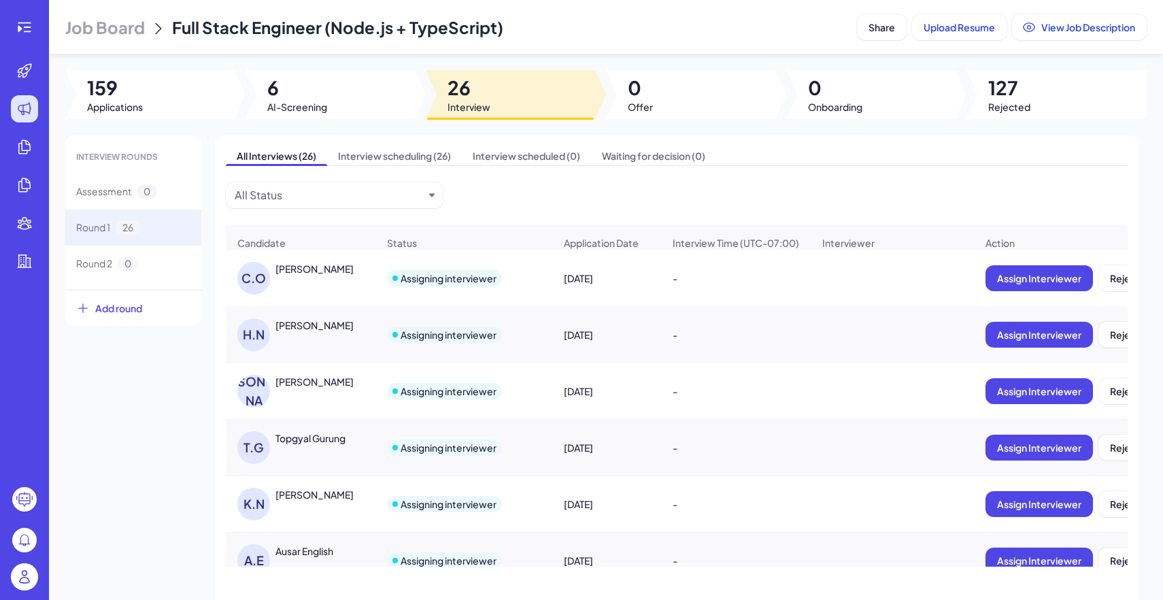
click at [347, 278] on div "[PERSON_NAME]" at bounding box center [307, 278] width 140 height 33
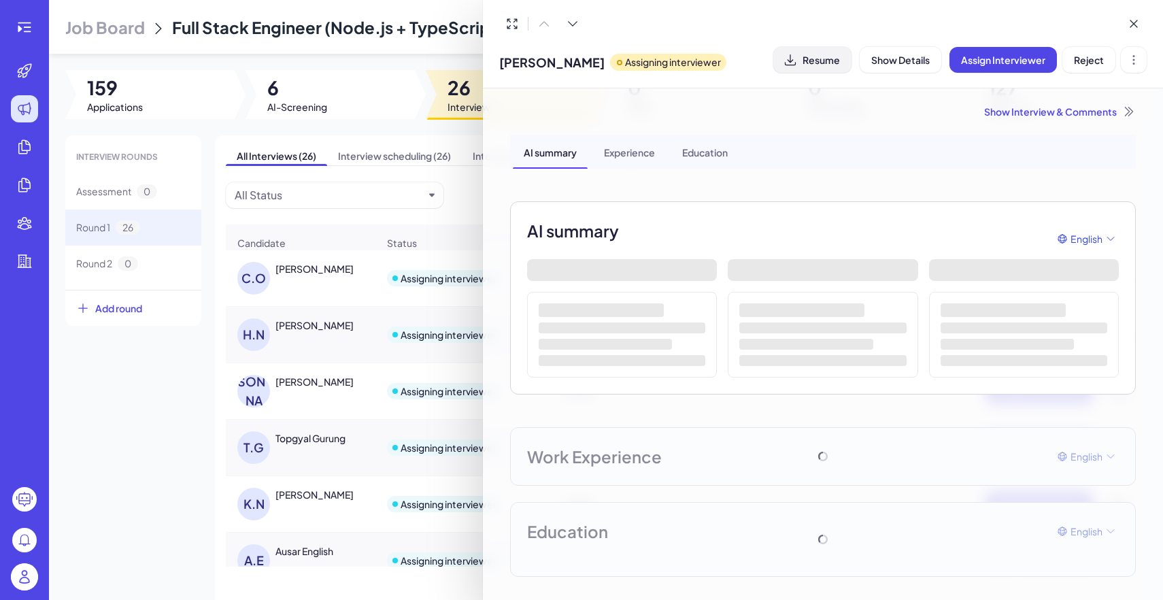
click at [783, 63] on icon at bounding box center [790, 60] width 14 height 14
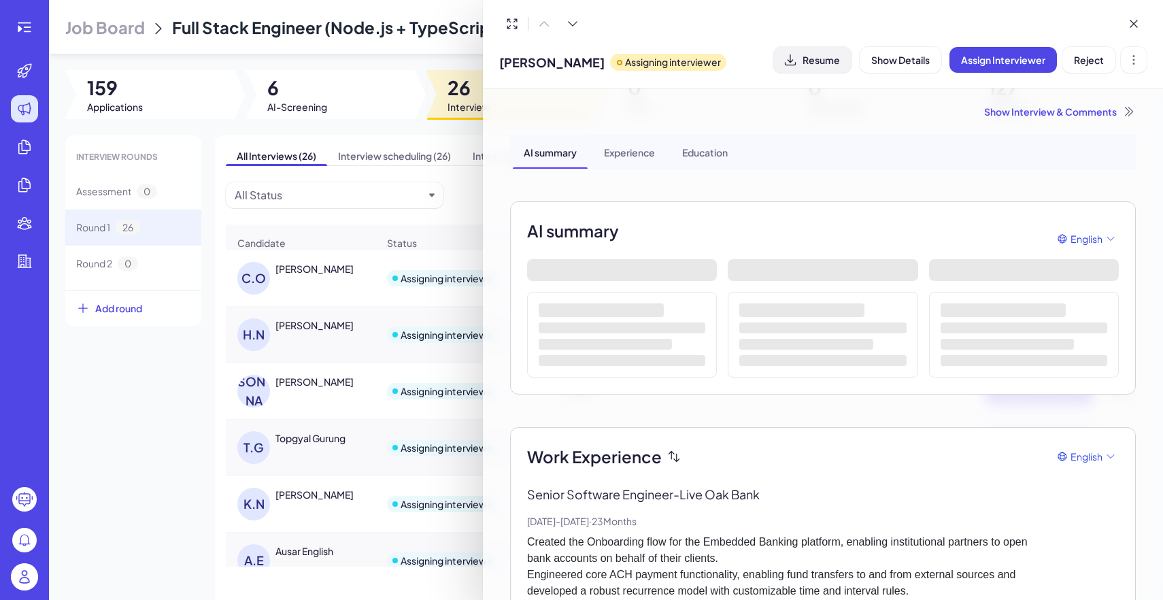
click at [310, 332] on div at bounding box center [581, 300] width 1163 height 600
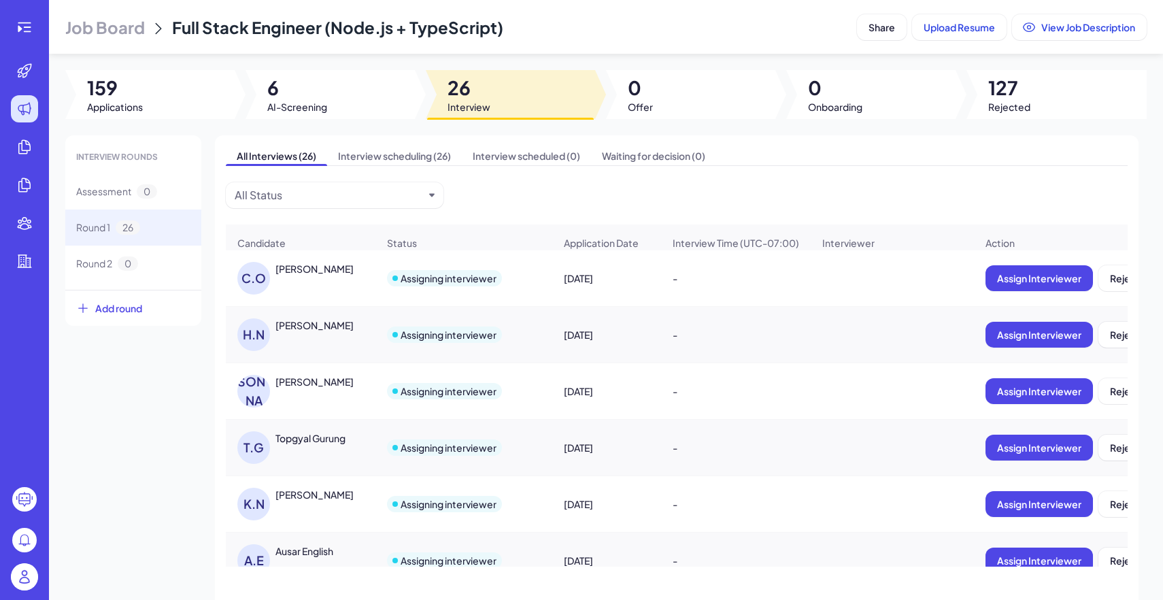
click at [310, 332] on div "[PERSON_NAME]" at bounding box center [326, 325] width 102 height 14
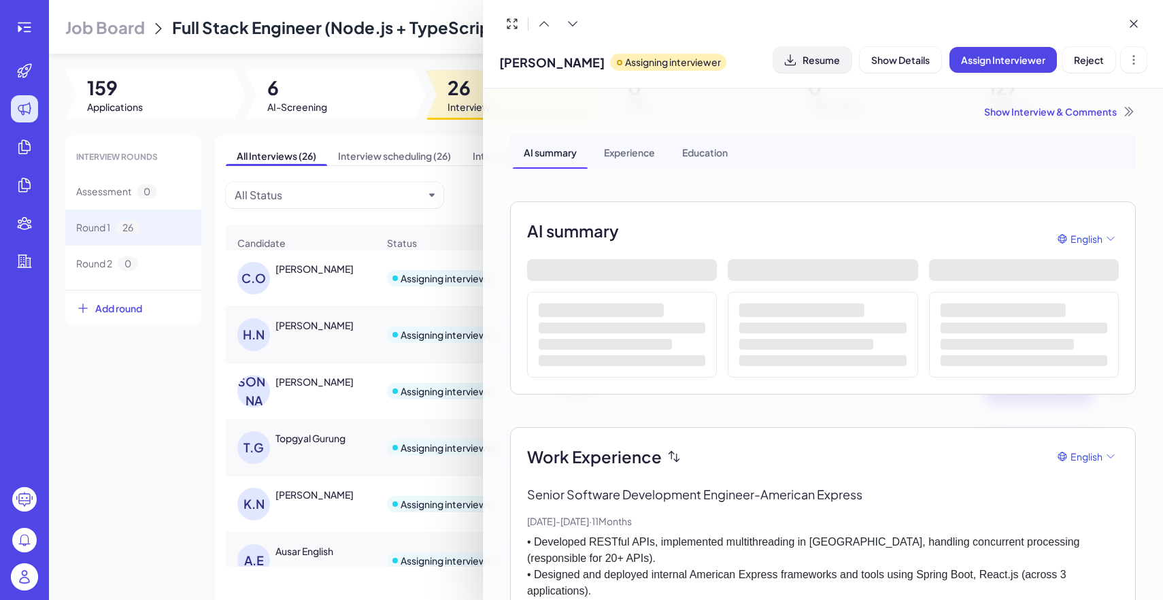
click at [812, 54] on span "Resume" at bounding box center [820, 60] width 37 height 12
click at [331, 371] on div at bounding box center [581, 300] width 1163 height 600
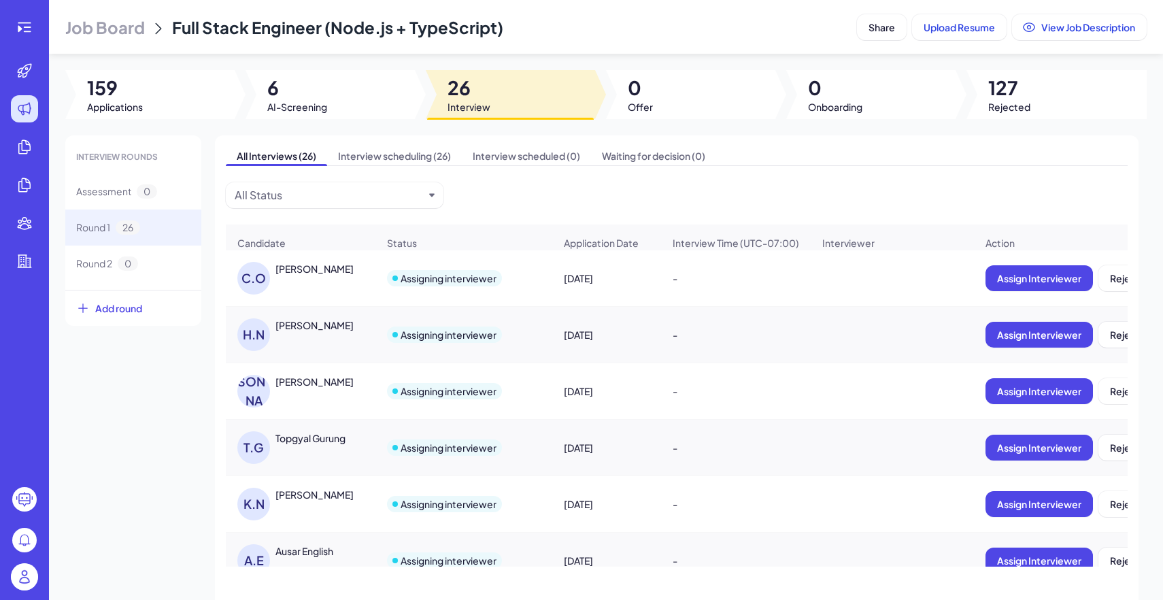
click at [338, 383] on div "[PERSON_NAME]" at bounding box center [314, 382] width 78 height 14
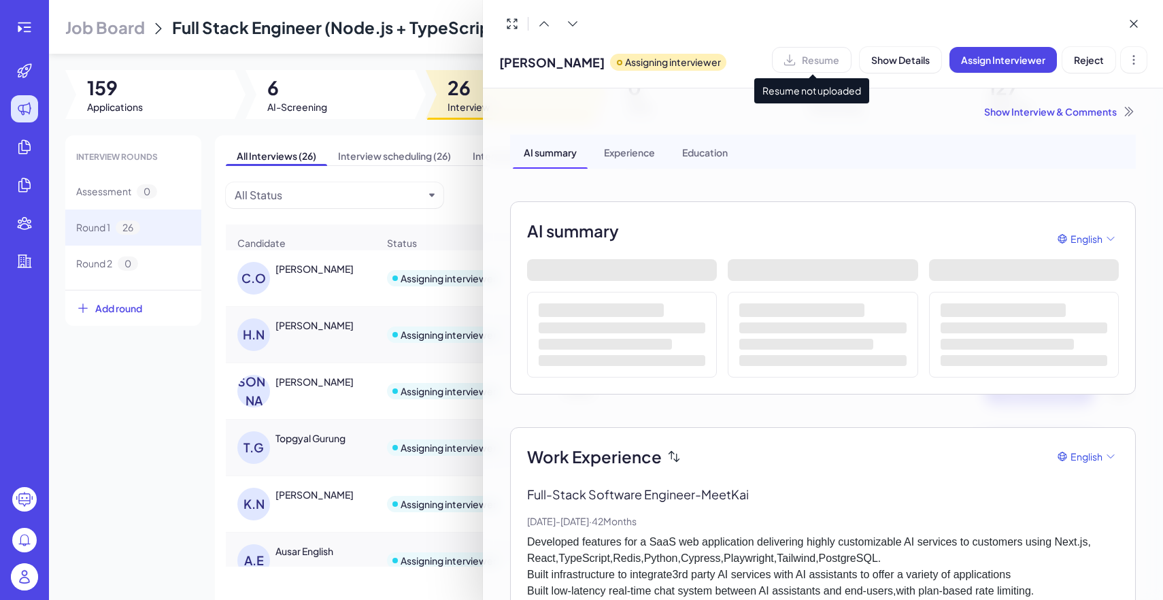
click at [808, 66] on div "Resume" at bounding box center [812, 60] width 80 height 26
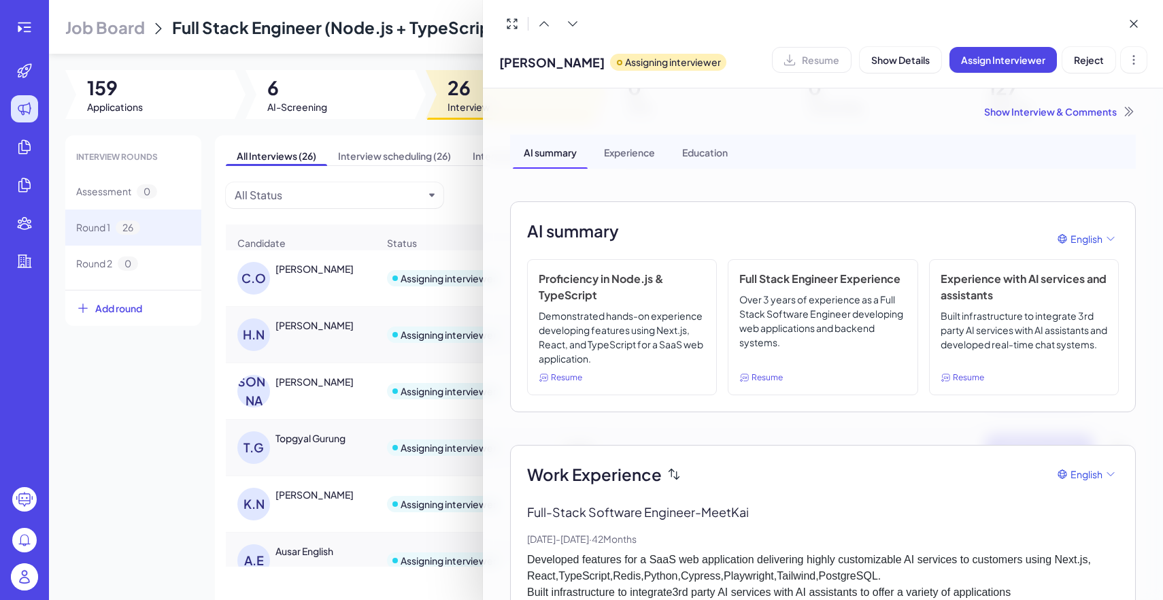
click at [832, 54] on div "Resume" at bounding box center [812, 60] width 80 height 26
click at [298, 448] on div at bounding box center [581, 300] width 1163 height 600
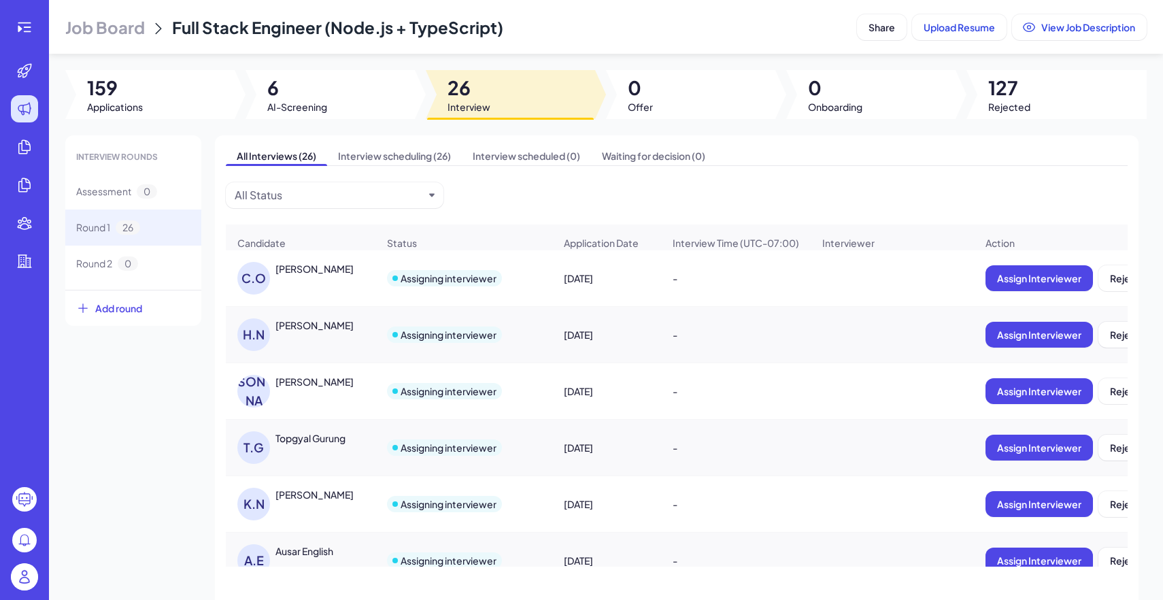
click at [298, 448] on div "[PERSON_NAME] [PERSON_NAME]" at bounding box center [307, 447] width 140 height 33
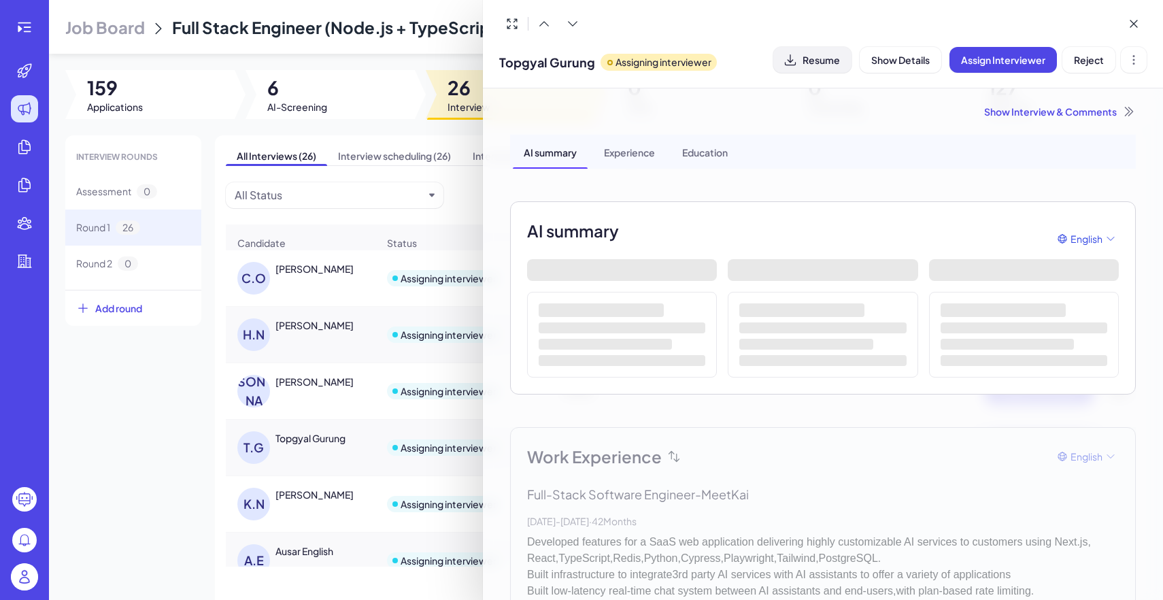
click at [820, 56] on span "Resume" at bounding box center [820, 60] width 37 height 12
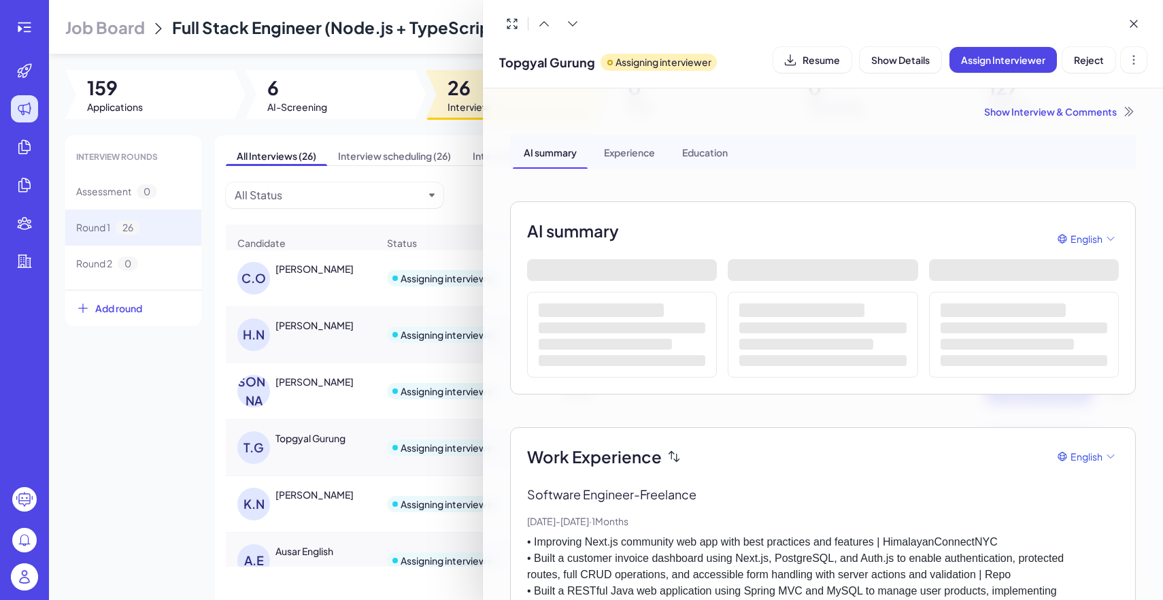
click at [298, 464] on div at bounding box center [581, 300] width 1163 height 600
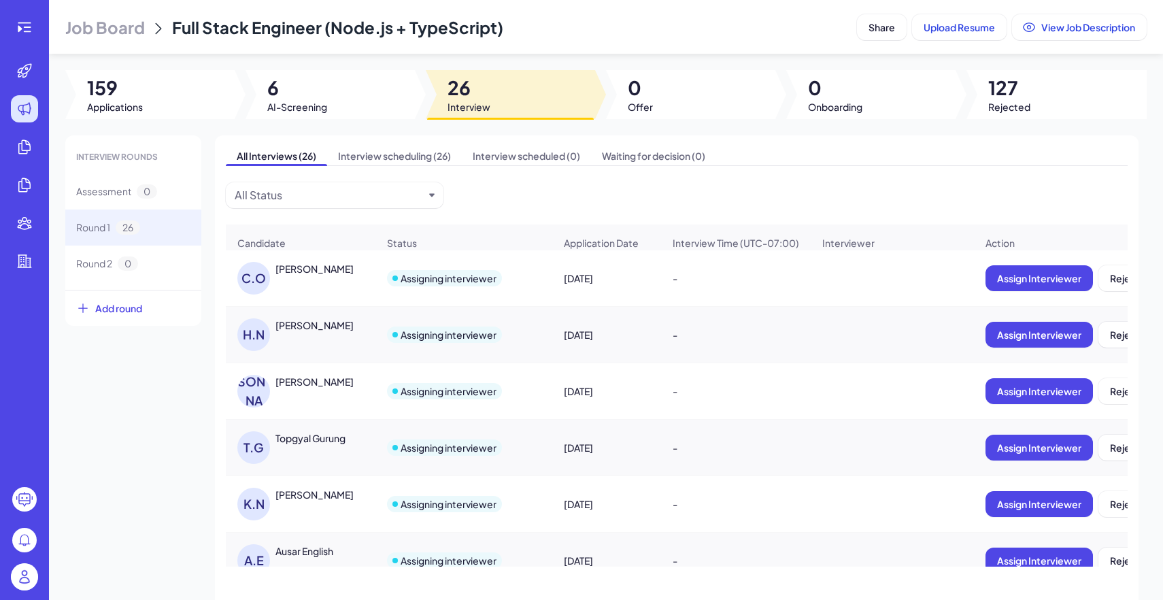
click at [298, 488] on div "[PERSON_NAME]" at bounding box center [314, 494] width 78 height 14
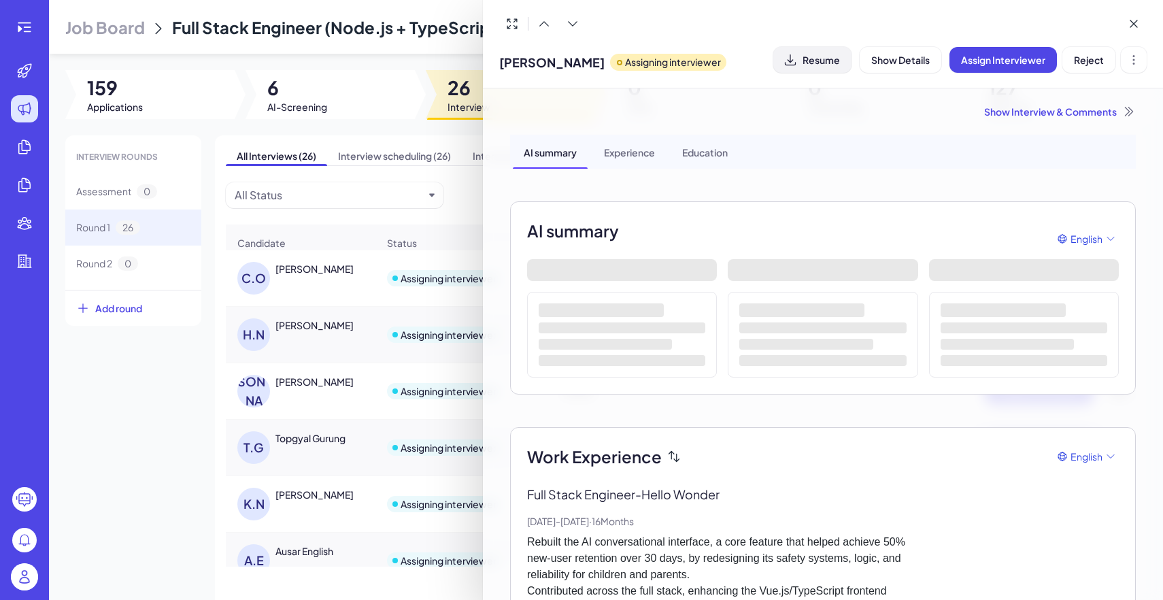
click at [823, 54] on span "Resume" at bounding box center [820, 60] width 37 height 12
click at [309, 557] on div at bounding box center [581, 300] width 1163 height 600
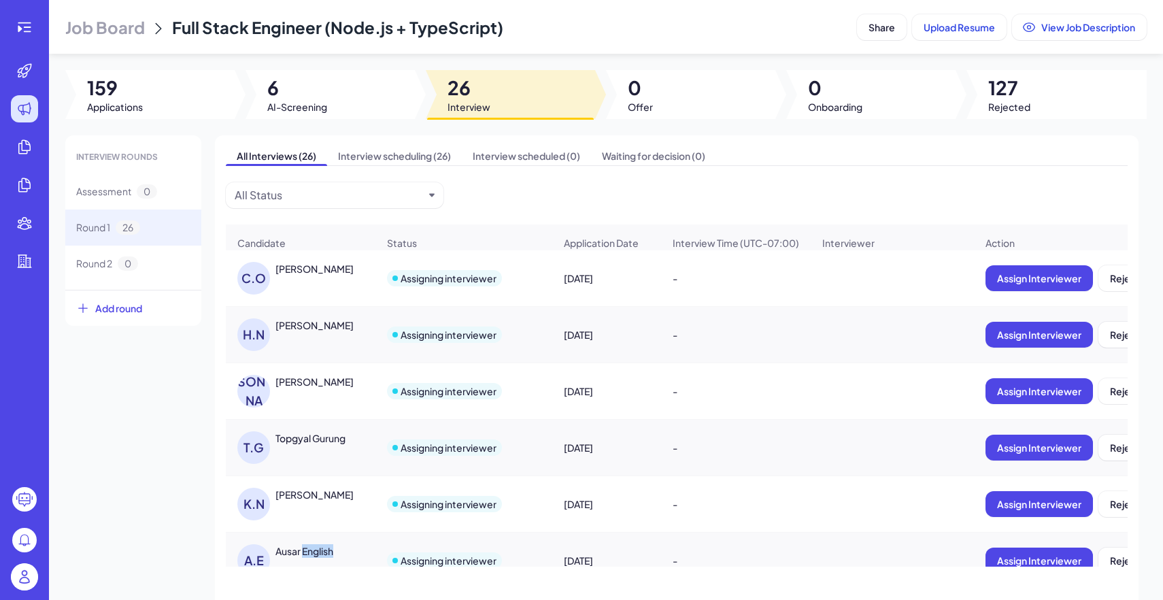
click at [309, 557] on div "Ausar English" at bounding box center [304, 551] width 58 height 14
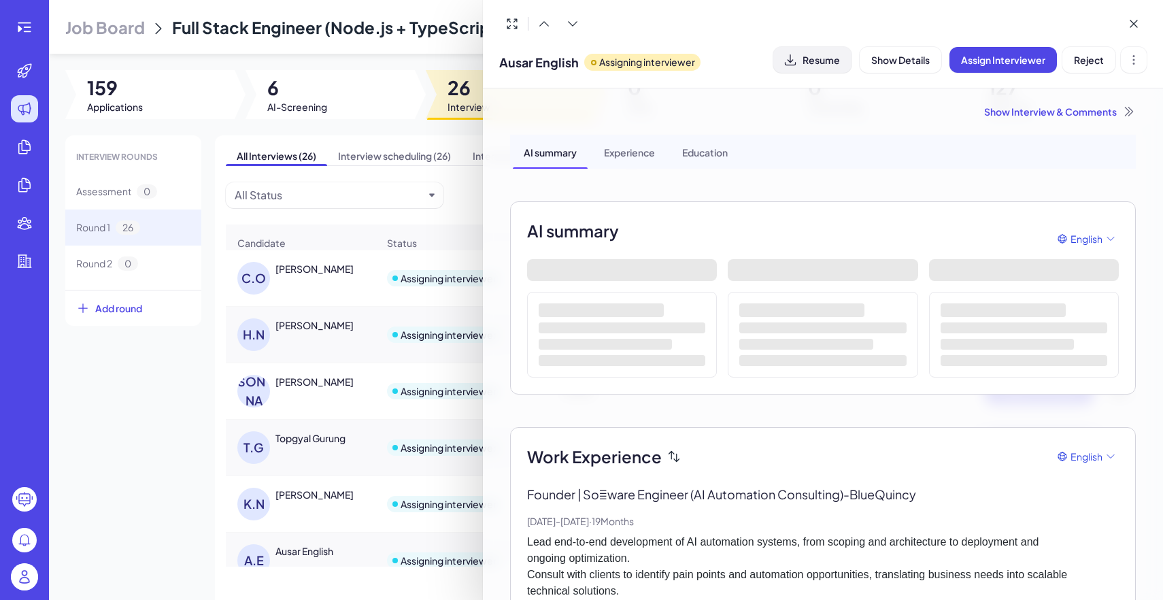
click at [823, 58] on span "Resume" at bounding box center [820, 60] width 37 height 12
click at [159, 537] on div at bounding box center [581, 300] width 1163 height 600
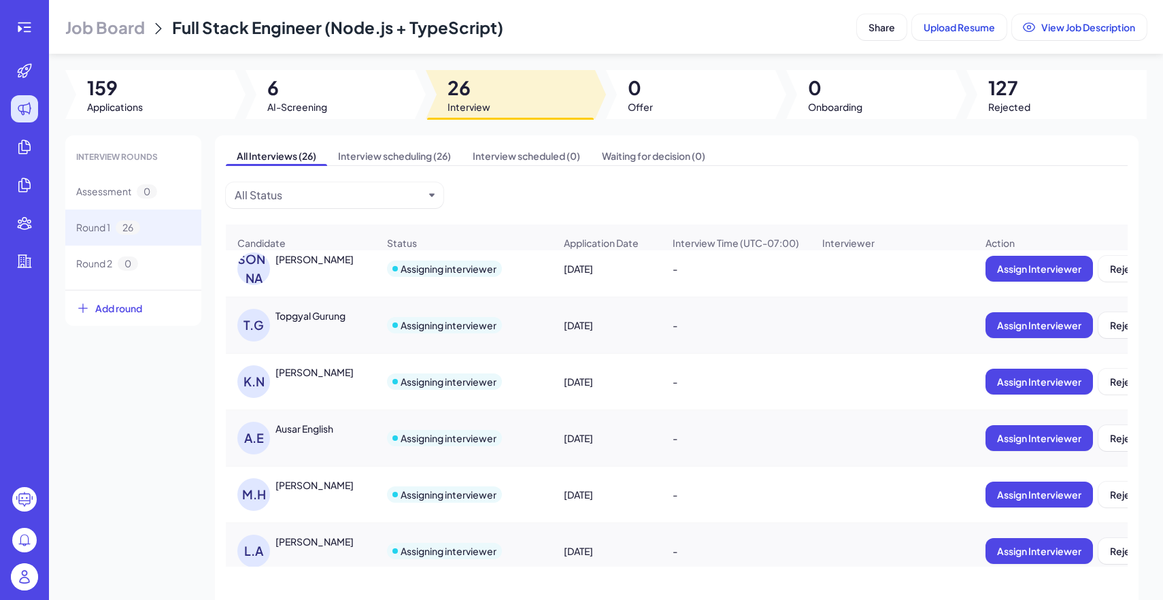
scroll to position [133, 0]
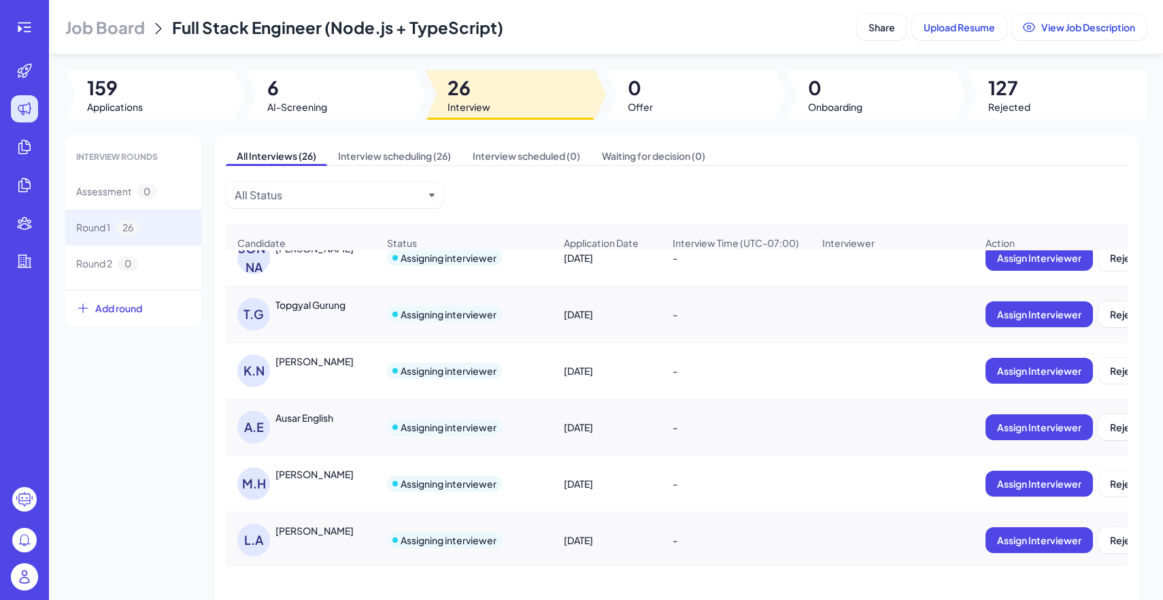
click at [331, 461] on div "[PERSON_NAME] [PERSON_NAME]" at bounding box center [300, 483] width 148 height 54
click at [345, 470] on div "[PERSON_NAME]" at bounding box center [314, 474] width 78 height 14
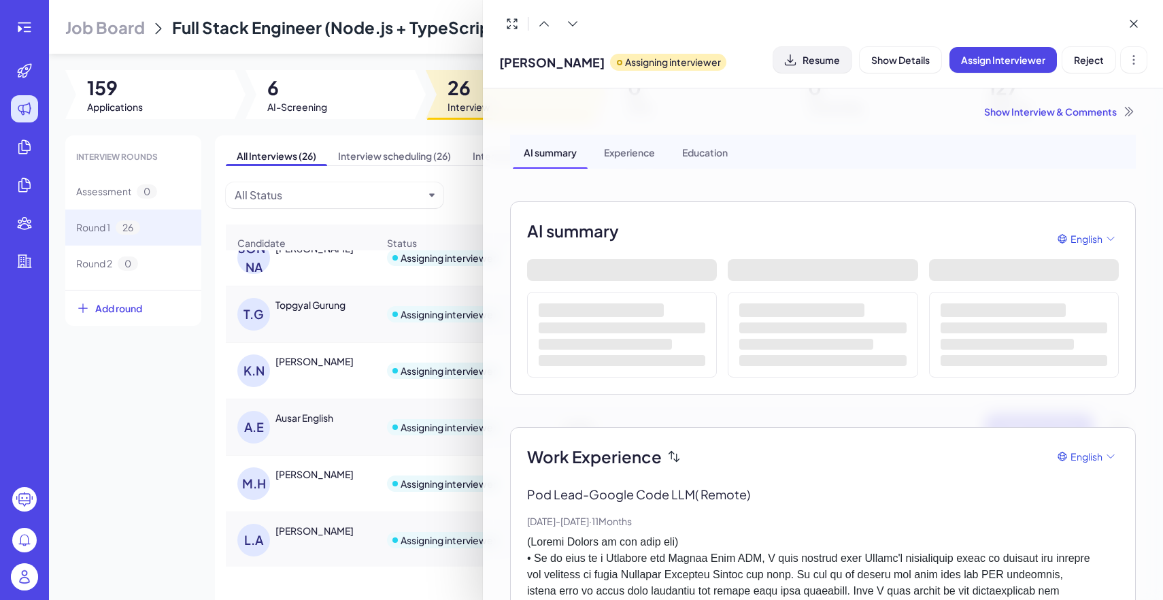
click at [802, 66] on span "Resume" at bounding box center [820, 60] width 37 height 12
click at [190, 470] on div at bounding box center [581, 300] width 1163 height 600
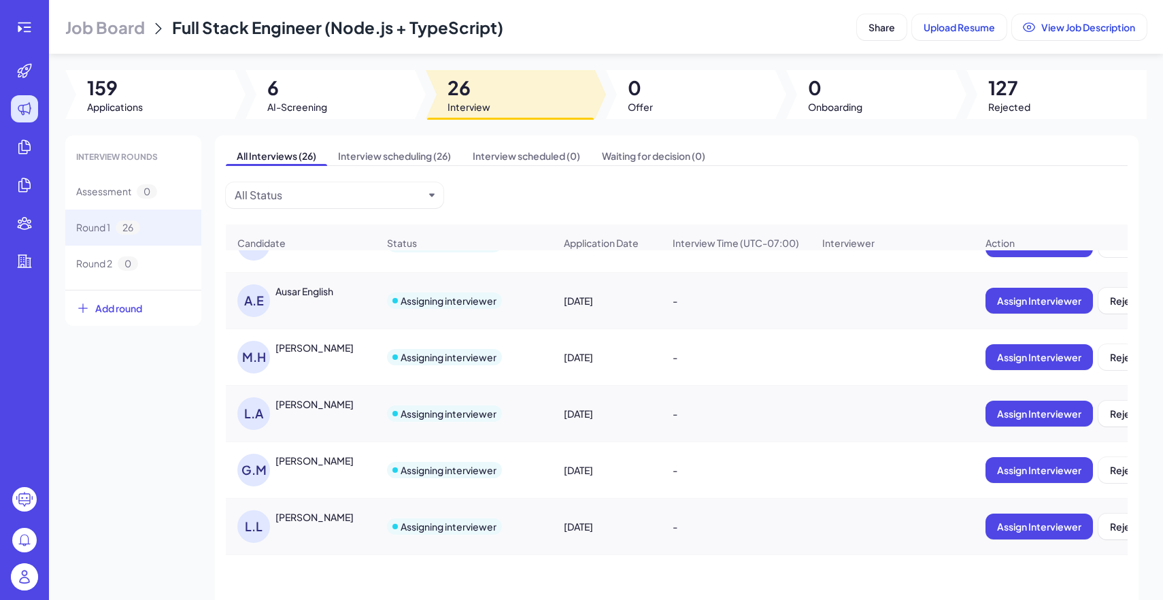
scroll to position [264, 0]
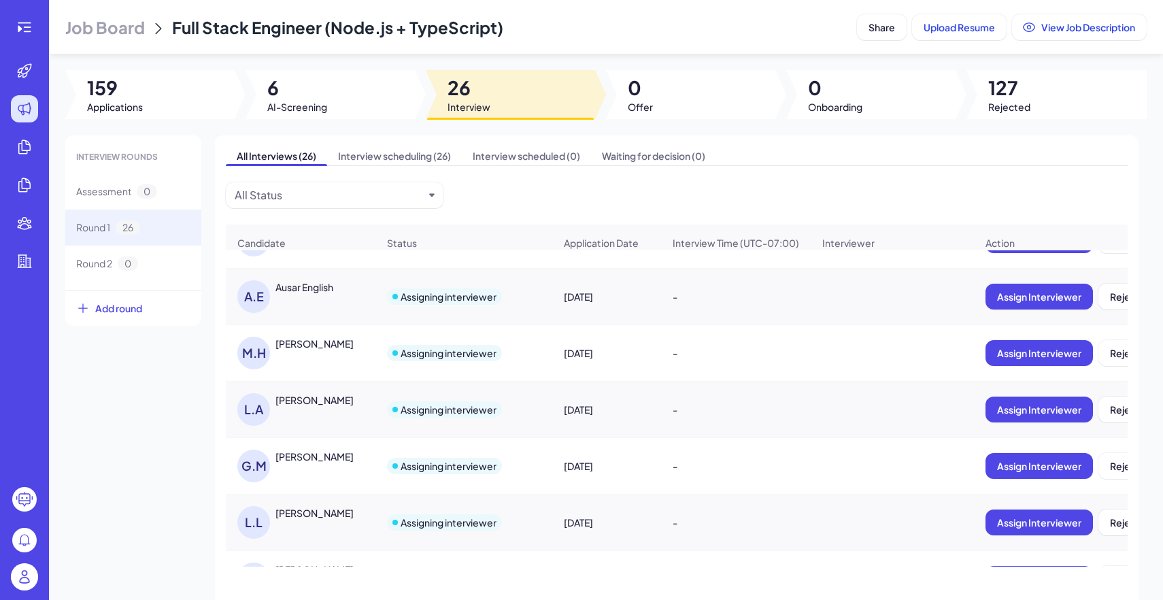
click at [312, 393] on div "[PERSON_NAME]" at bounding box center [314, 400] width 78 height 14
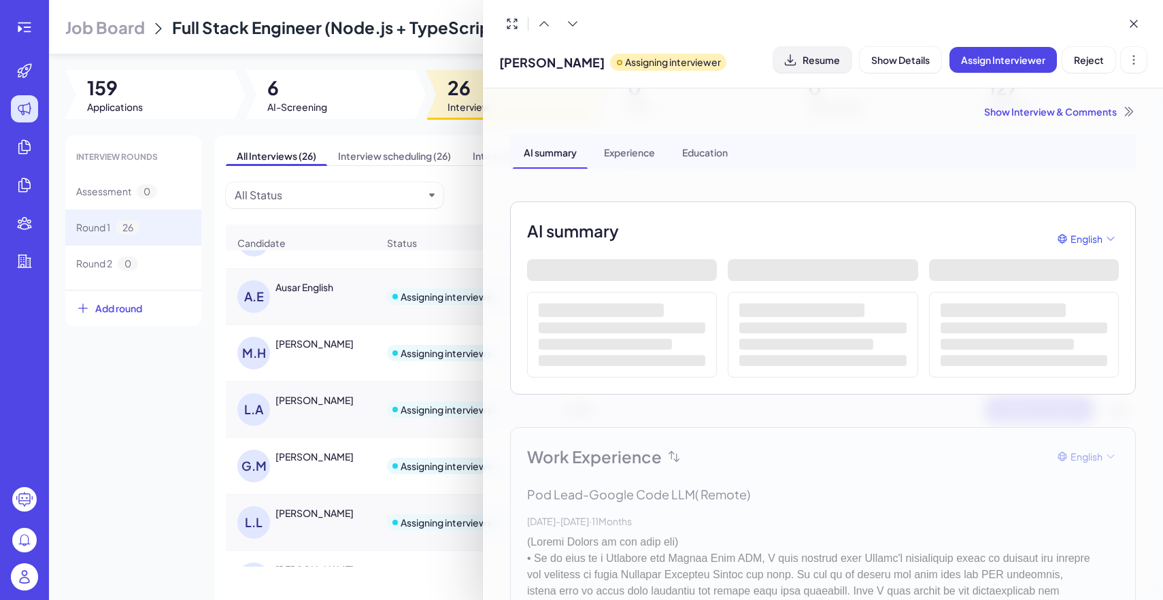
click at [823, 51] on button "Resume" at bounding box center [812, 60] width 78 height 26
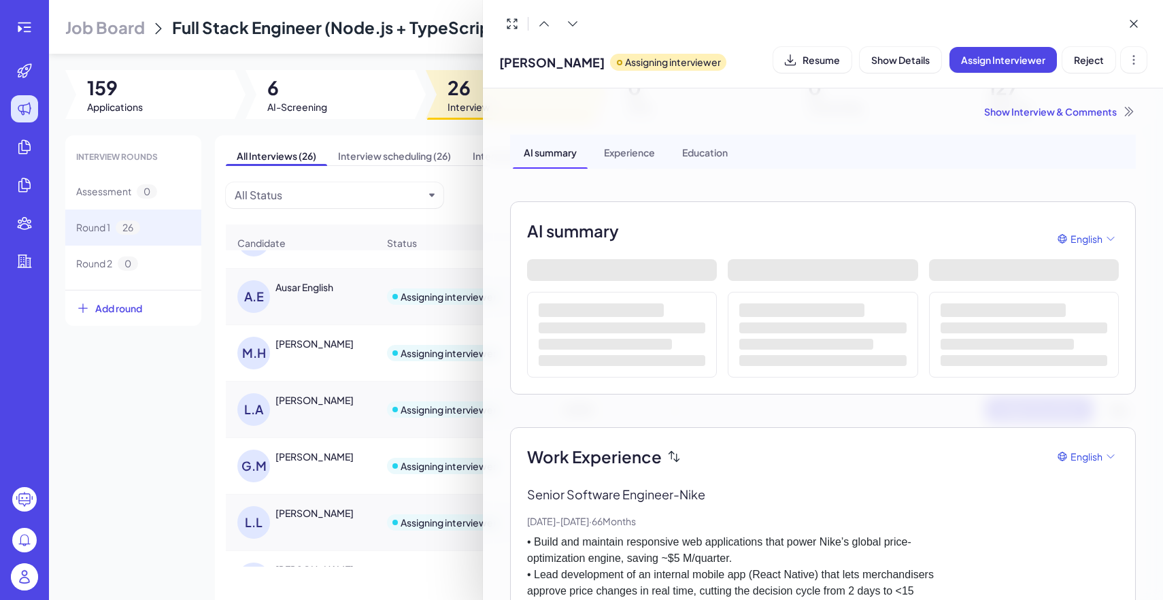
click at [148, 457] on div at bounding box center [581, 300] width 1163 height 600
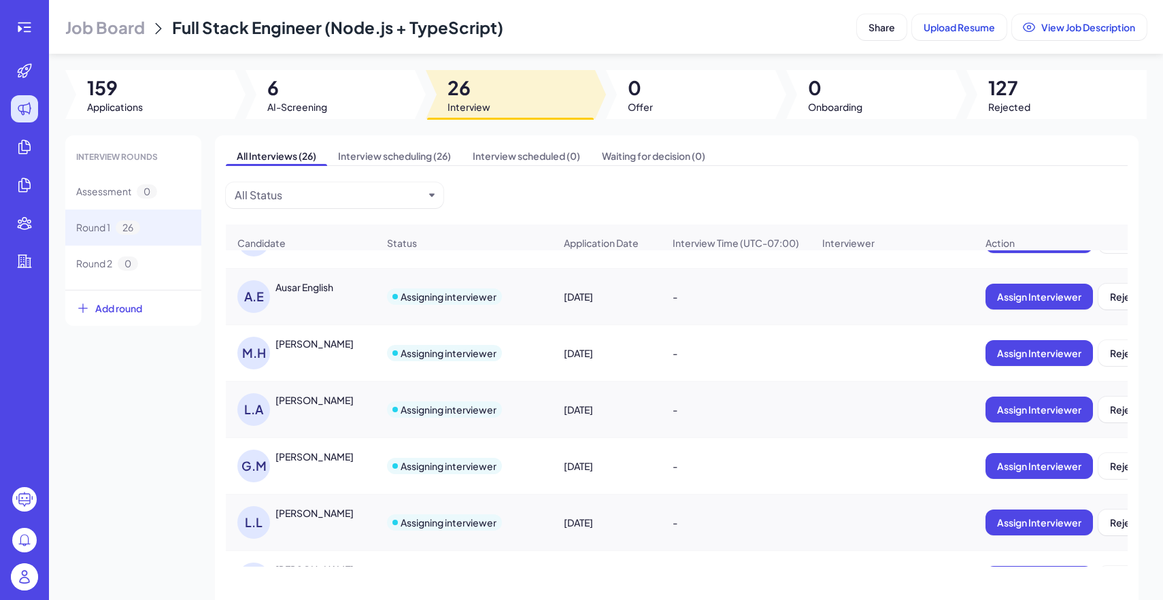
click at [300, 459] on div "[PERSON_NAME]" at bounding box center [314, 456] width 78 height 14
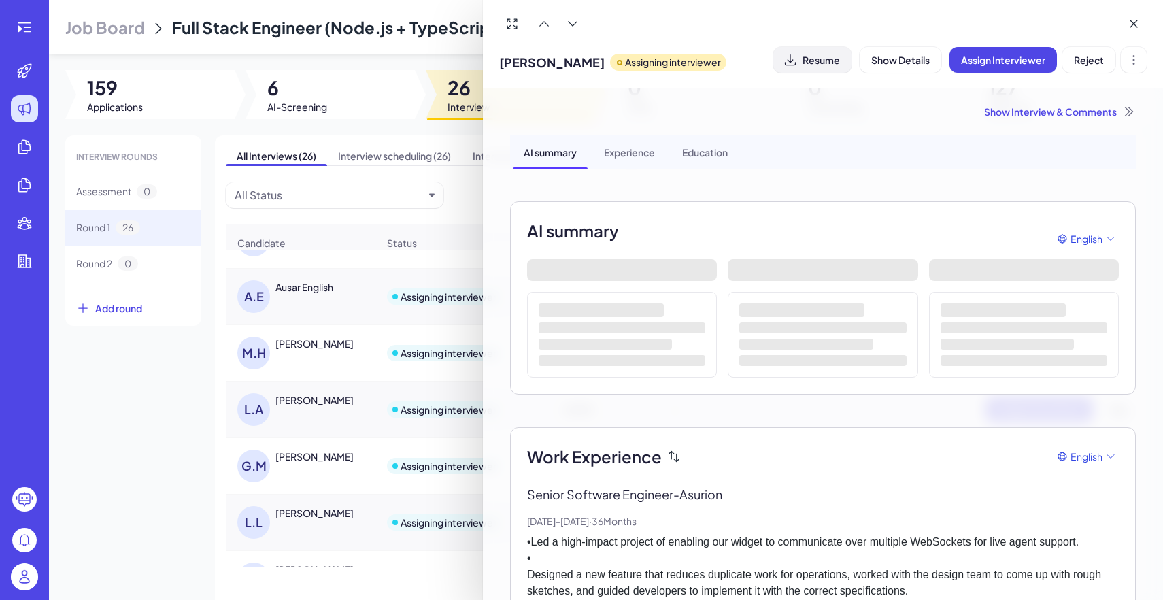
click at [808, 55] on span "Resume" at bounding box center [820, 60] width 37 height 12
click at [194, 458] on div at bounding box center [581, 300] width 1163 height 600
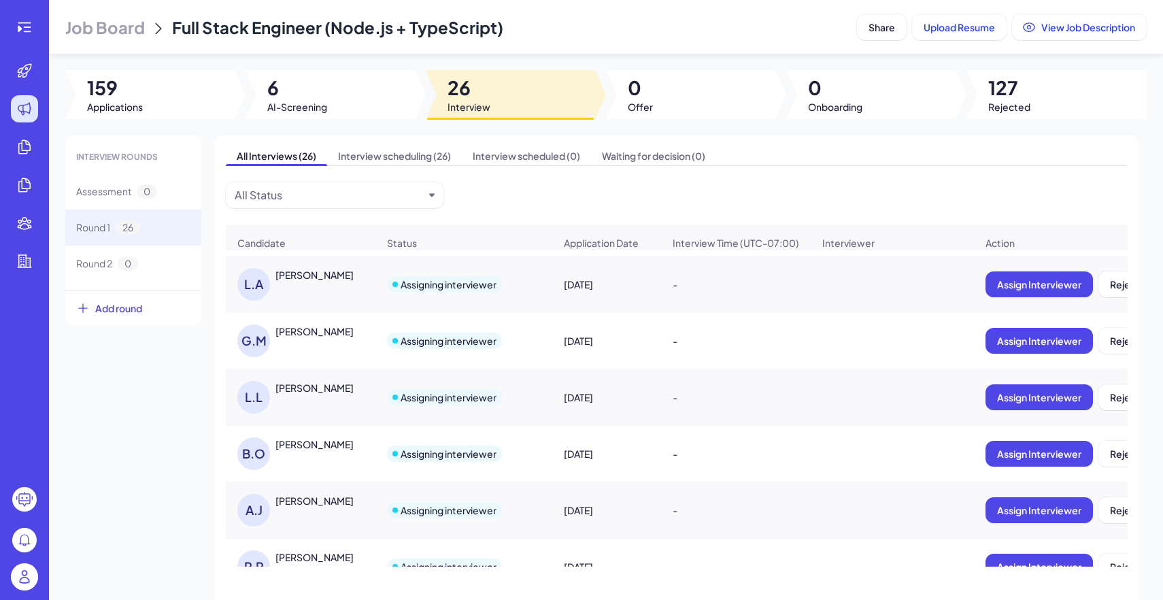
scroll to position [390, 0]
click at [316, 415] on div "[PERSON_NAME]" at bounding box center [300, 396] width 148 height 54
click at [301, 396] on div "[PERSON_NAME]" at bounding box center [307, 396] width 140 height 33
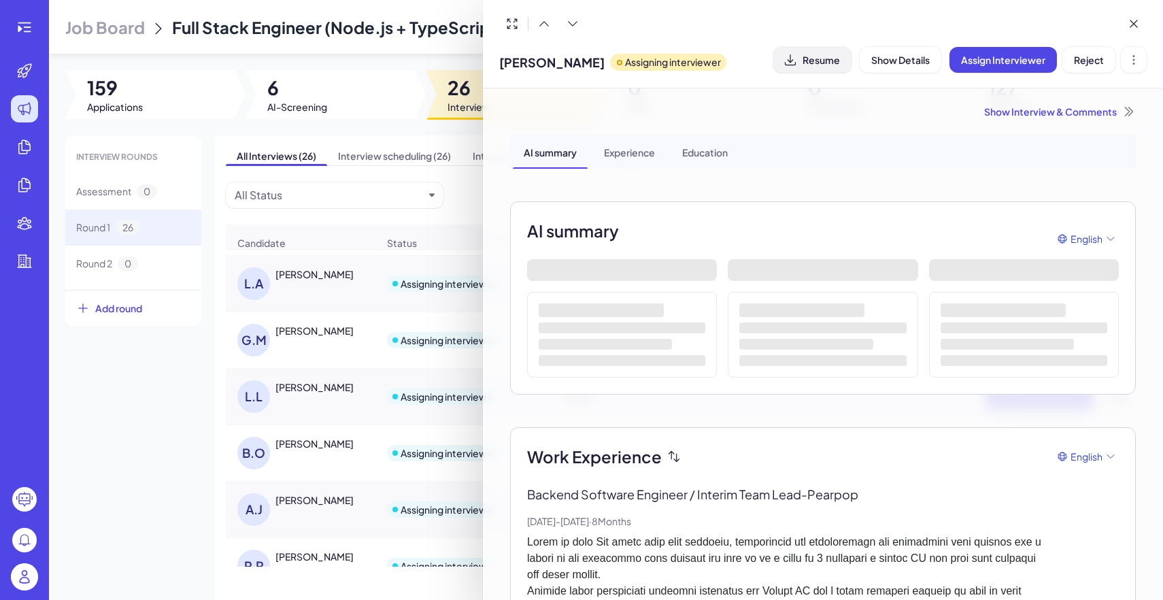
click at [792, 61] on icon at bounding box center [790, 60] width 14 height 14
click at [188, 470] on div at bounding box center [581, 300] width 1163 height 600
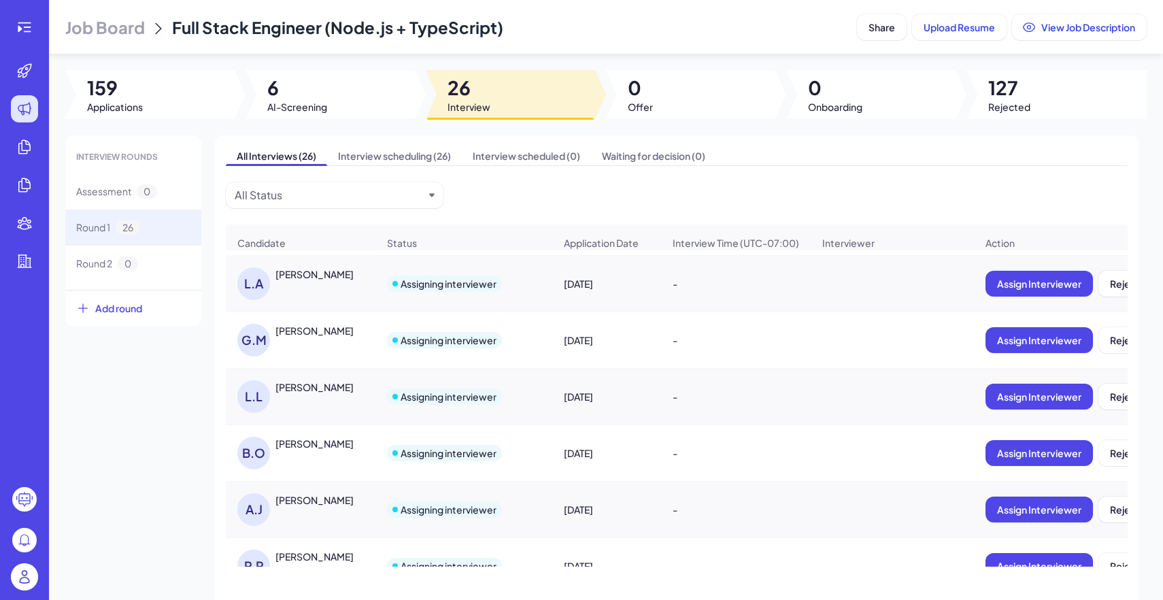
click at [336, 447] on div "[PERSON_NAME]" at bounding box center [314, 443] width 78 height 14
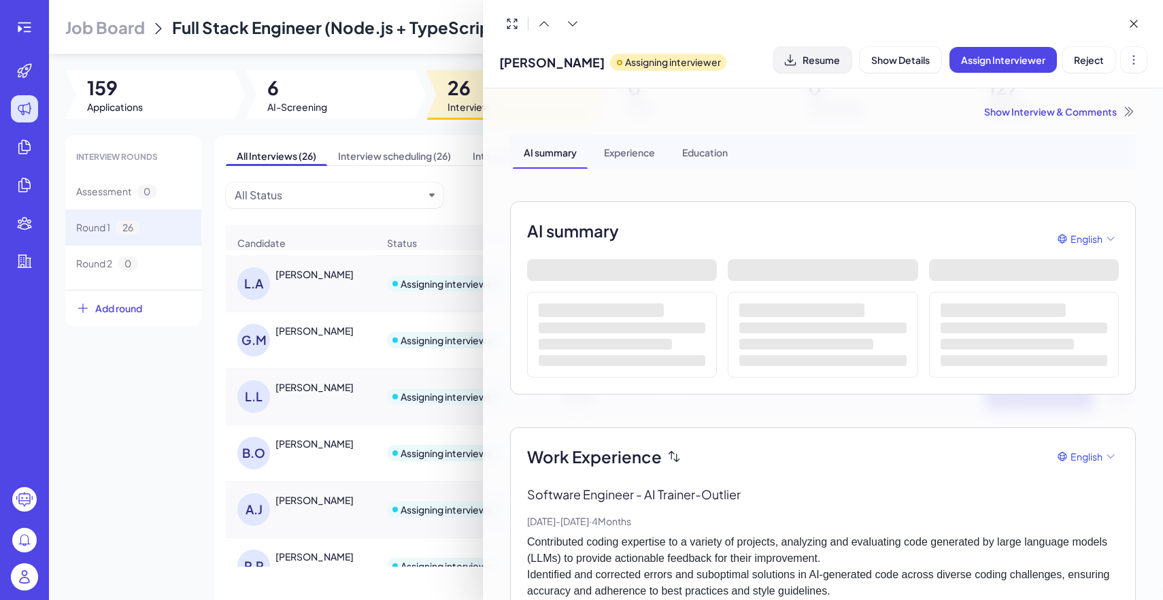
click at [816, 65] on span "Resume" at bounding box center [820, 60] width 37 height 12
click at [173, 489] on div at bounding box center [581, 300] width 1163 height 600
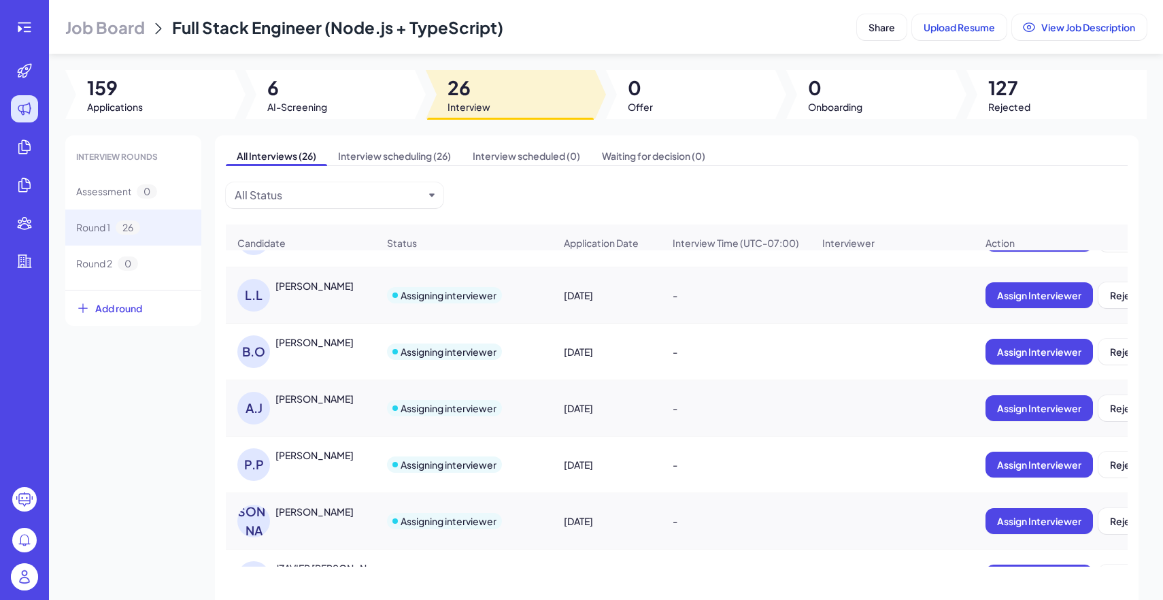
scroll to position [517, 0]
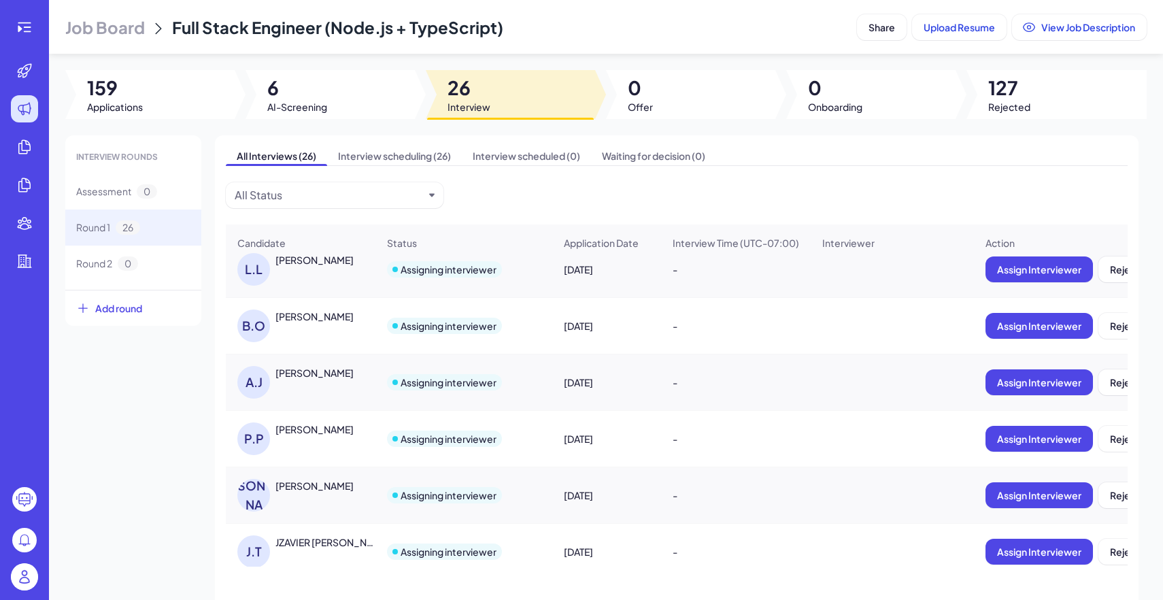
click at [300, 392] on div "[PERSON_NAME] Alif [PERSON_NAME]" at bounding box center [307, 382] width 140 height 33
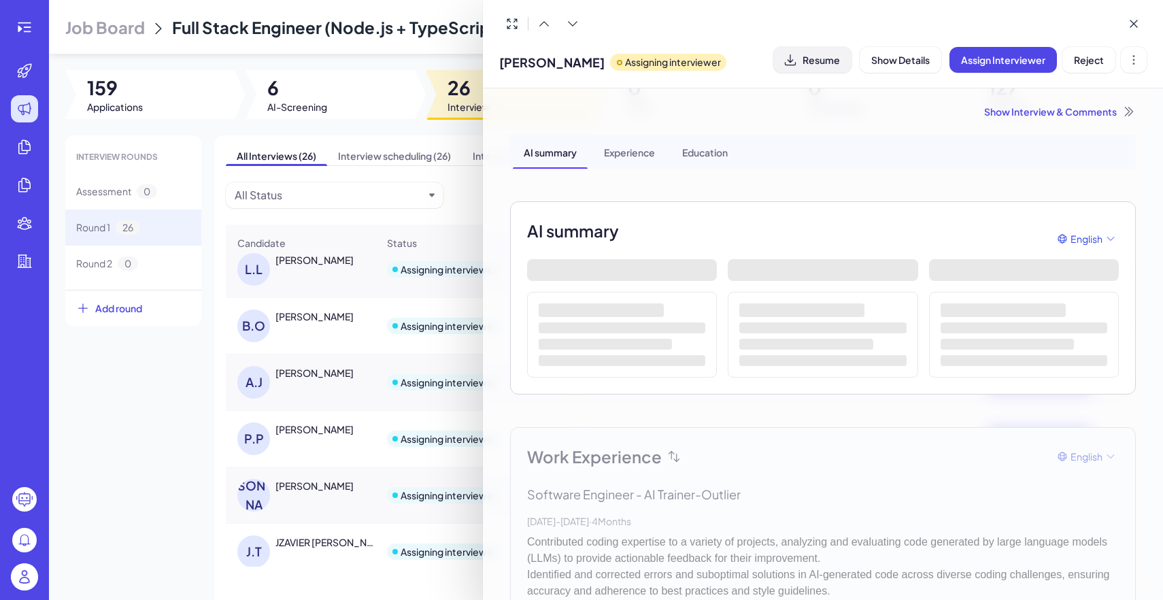
click at [826, 65] on button "Resume" at bounding box center [812, 60] width 78 height 26
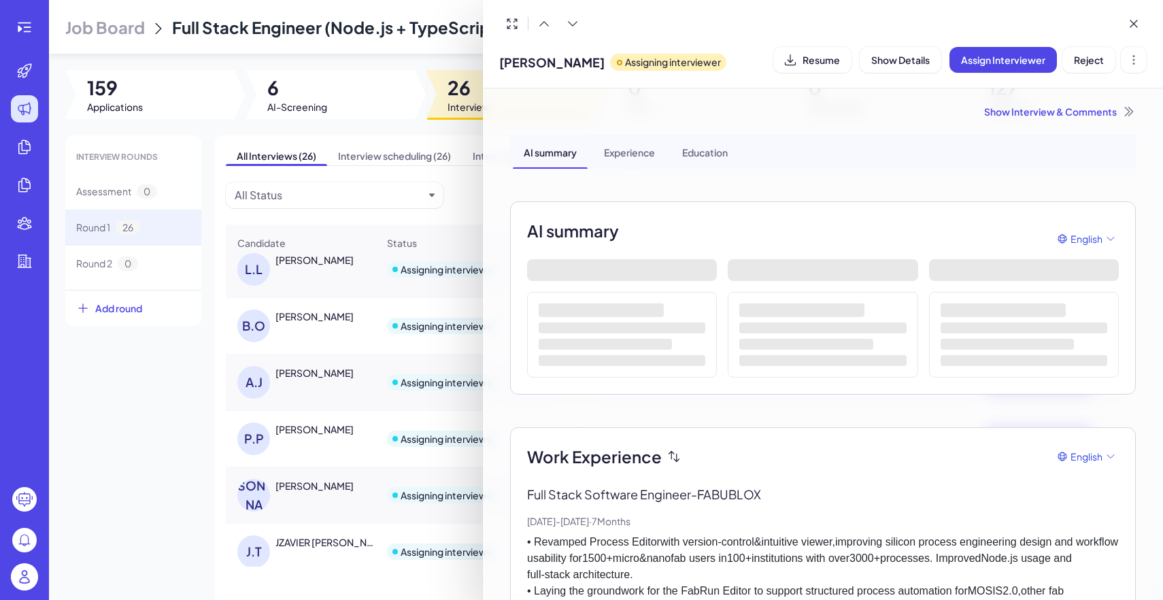
click at [311, 436] on div at bounding box center [581, 300] width 1163 height 600
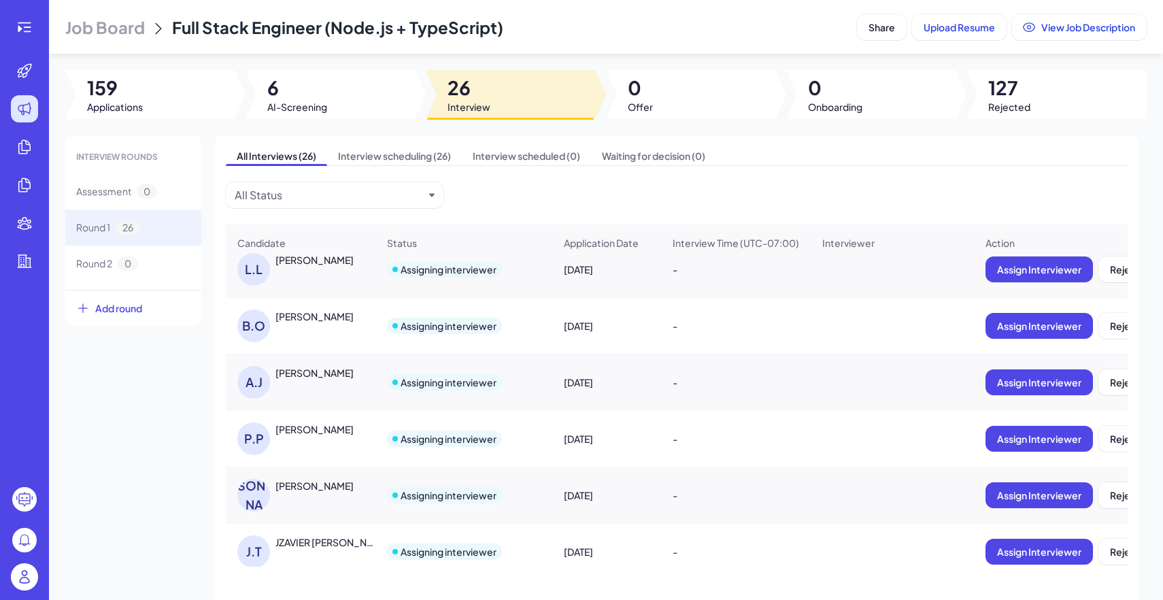
click at [311, 436] on div "[PERSON_NAME]" at bounding box center [326, 429] width 102 height 14
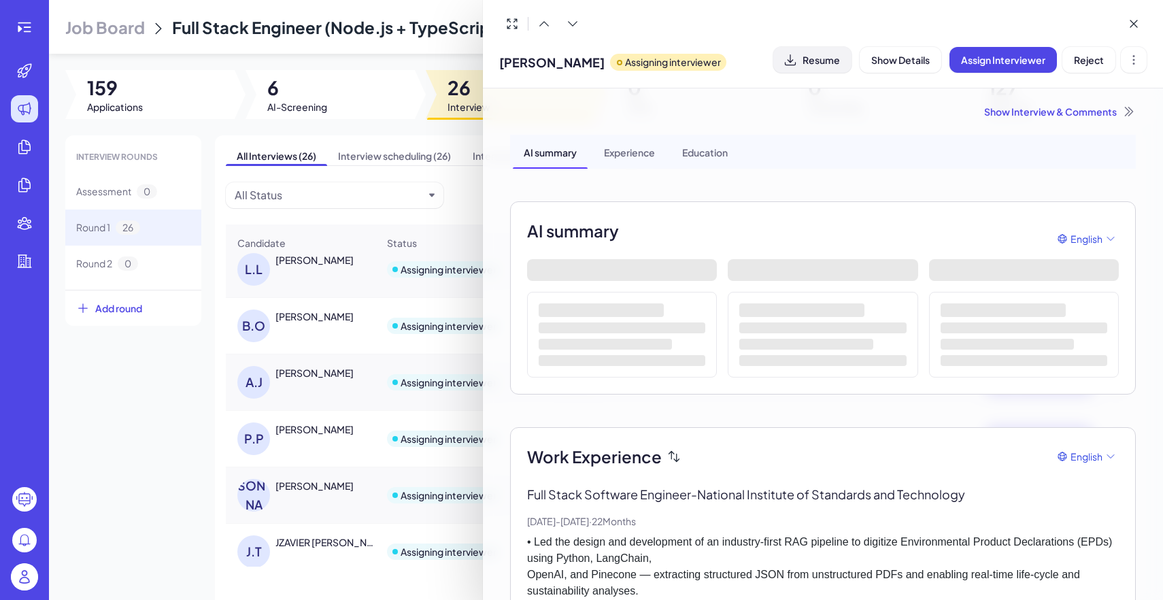
click at [812, 58] on span "Resume" at bounding box center [820, 60] width 37 height 12
click at [292, 494] on div at bounding box center [581, 300] width 1163 height 600
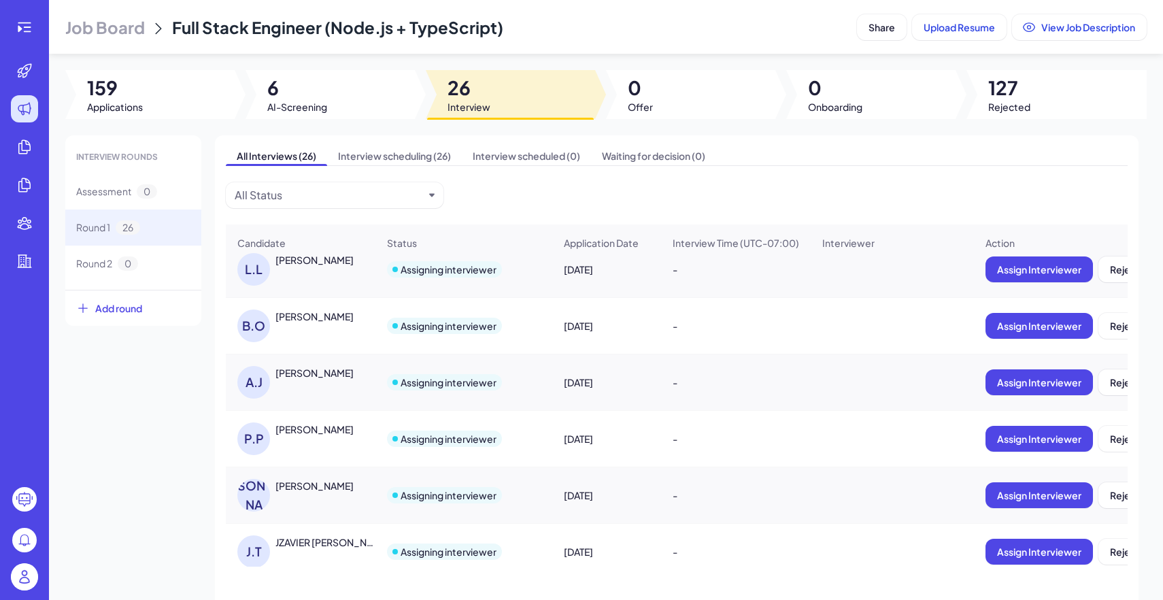
click at [292, 494] on div "[PERSON_NAME]" at bounding box center [307, 495] width 140 height 33
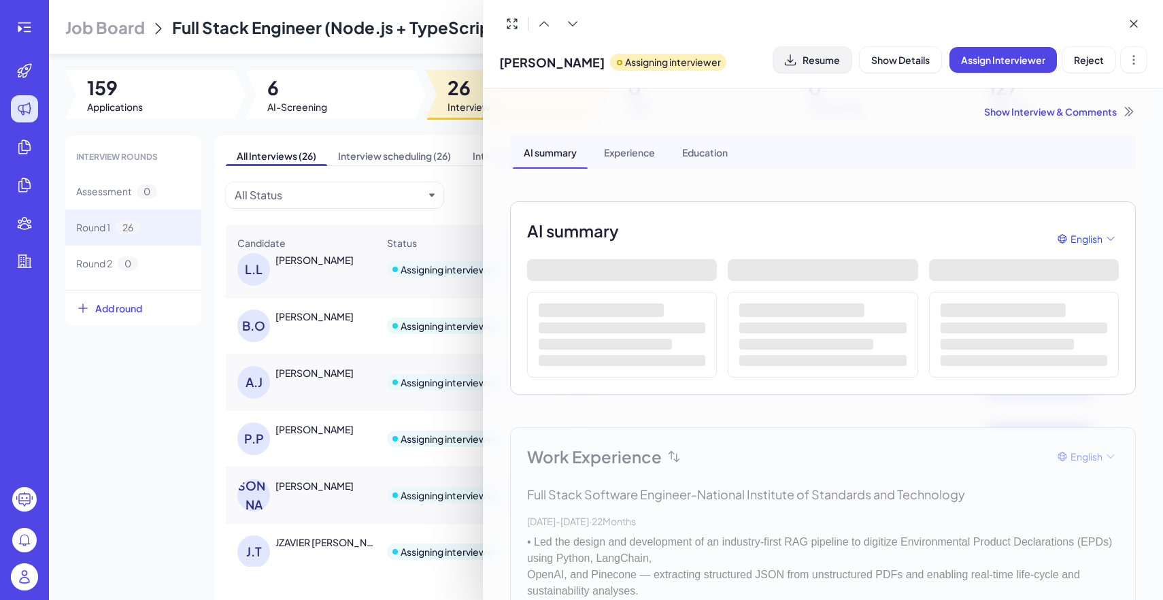
click at [827, 54] on span "Resume" at bounding box center [820, 60] width 37 height 12
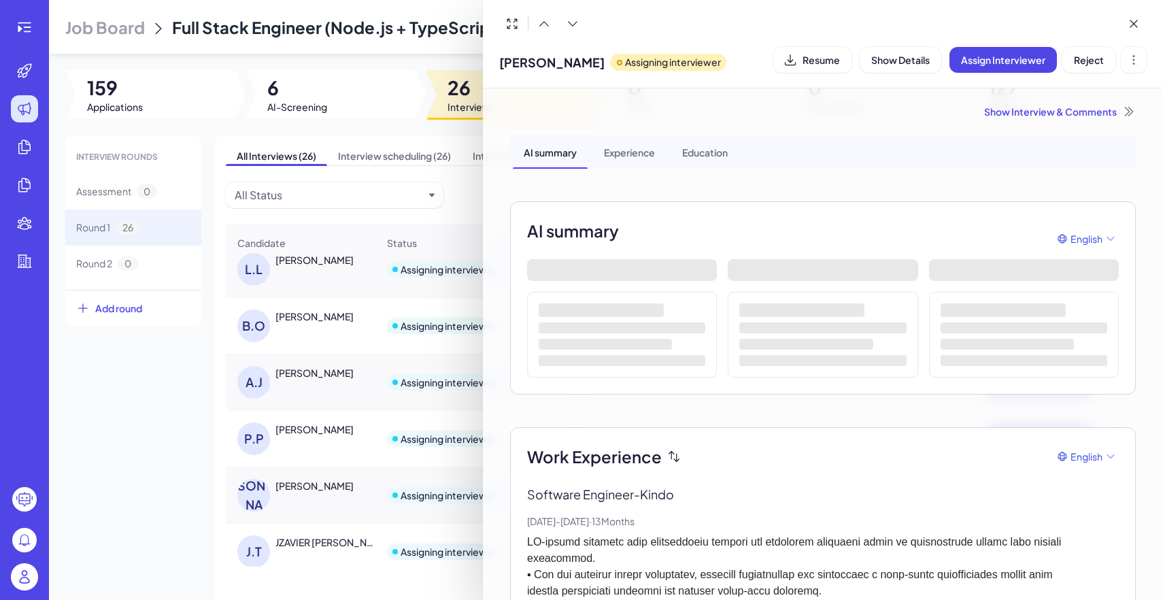
click at [176, 494] on div at bounding box center [581, 300] width 1163 height 600
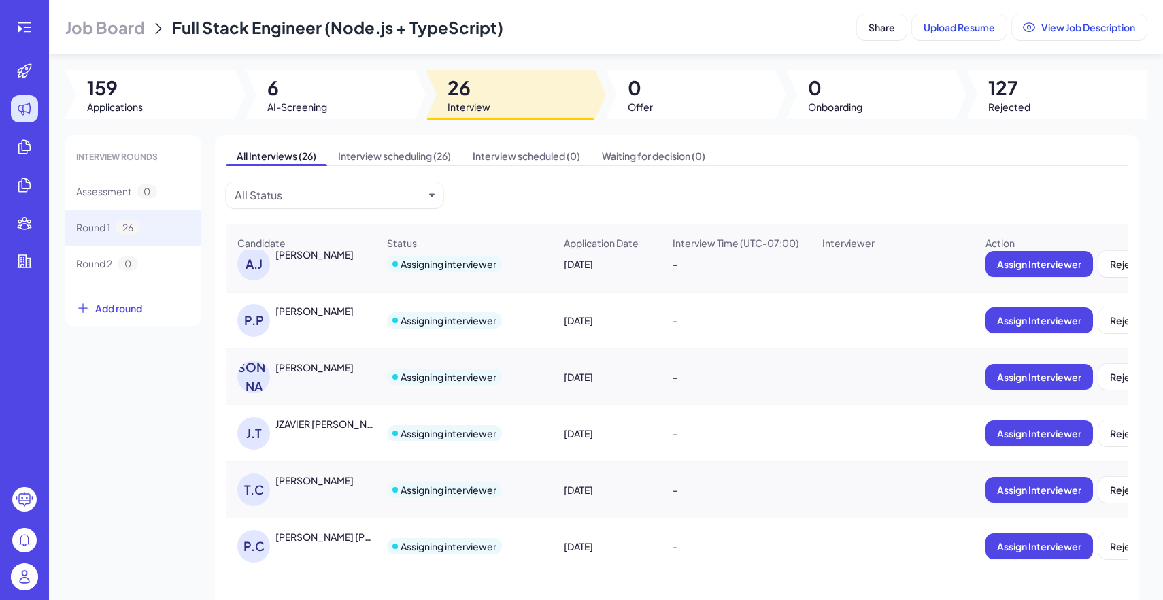
scroll to position [639, 0]
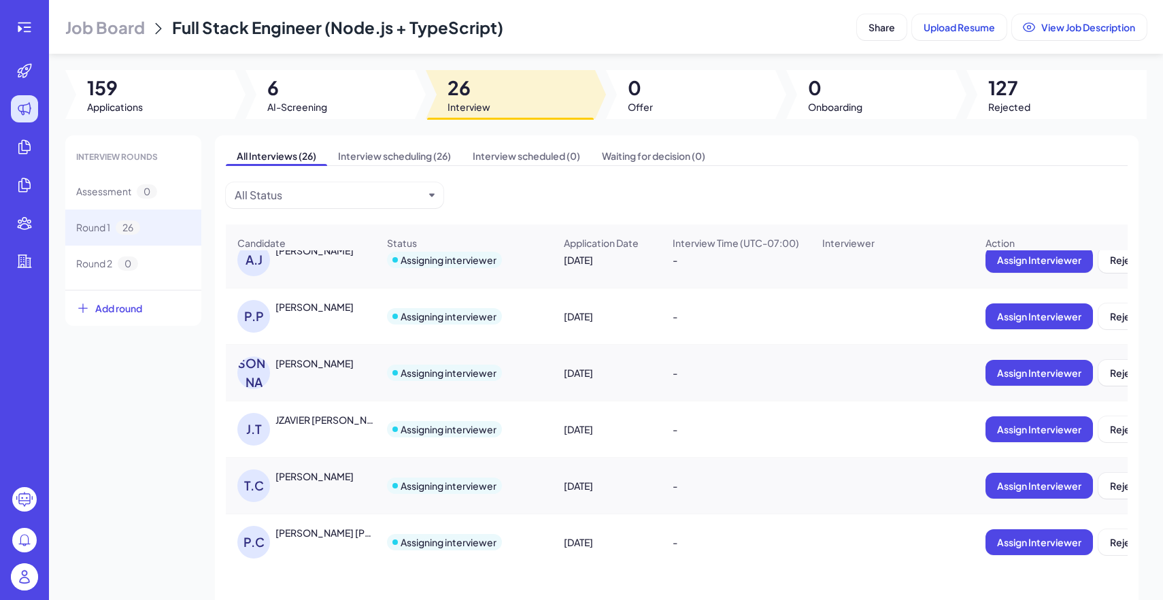
click at [328, 437] on div "[PERSON_NAME] [PERSON_NAME]" at bounding box center [307, 429] width 140 height 33
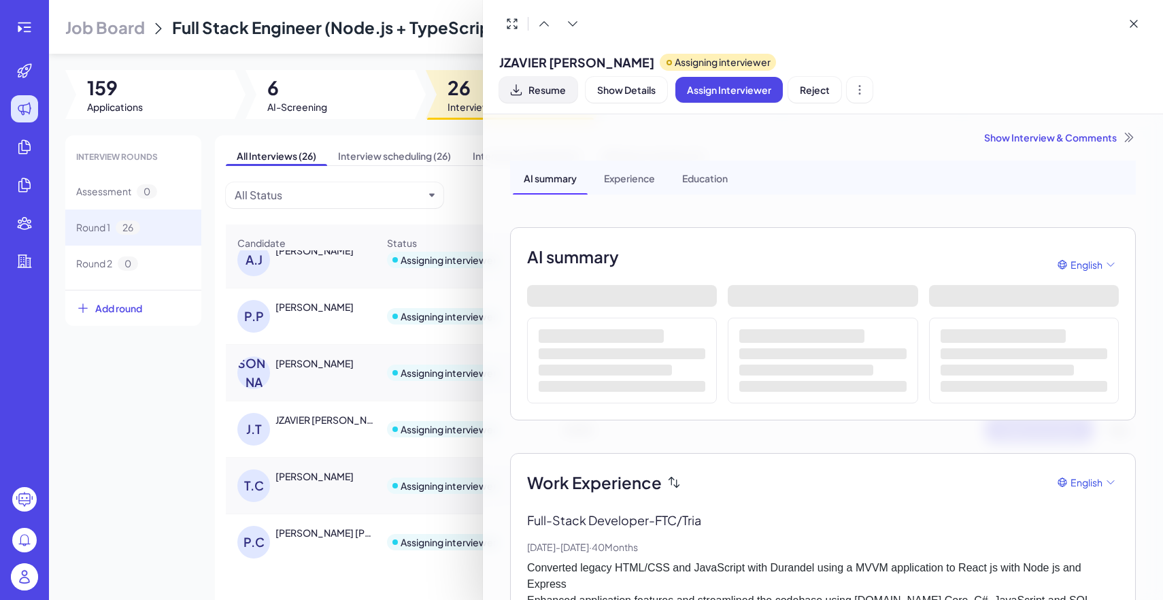
click at [566, 84] on span "Resume" at bounding box center [546, 90] width 37 height 12
click at [159, 479] on div at bounding box center [581, 300] width 1163 height 600
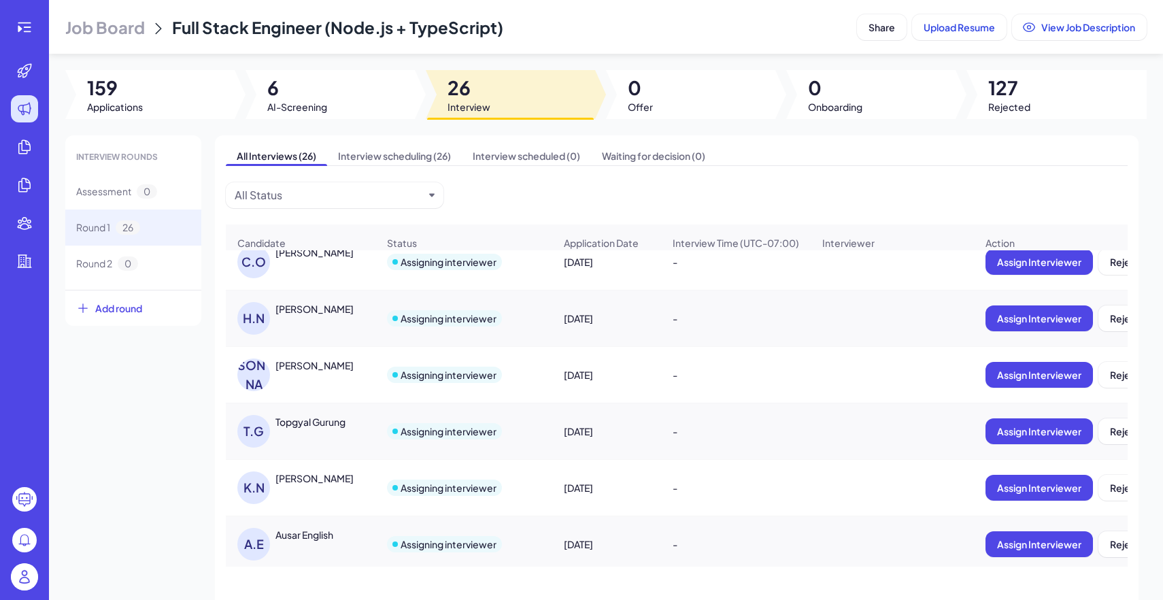
scroll to position [0, 0]
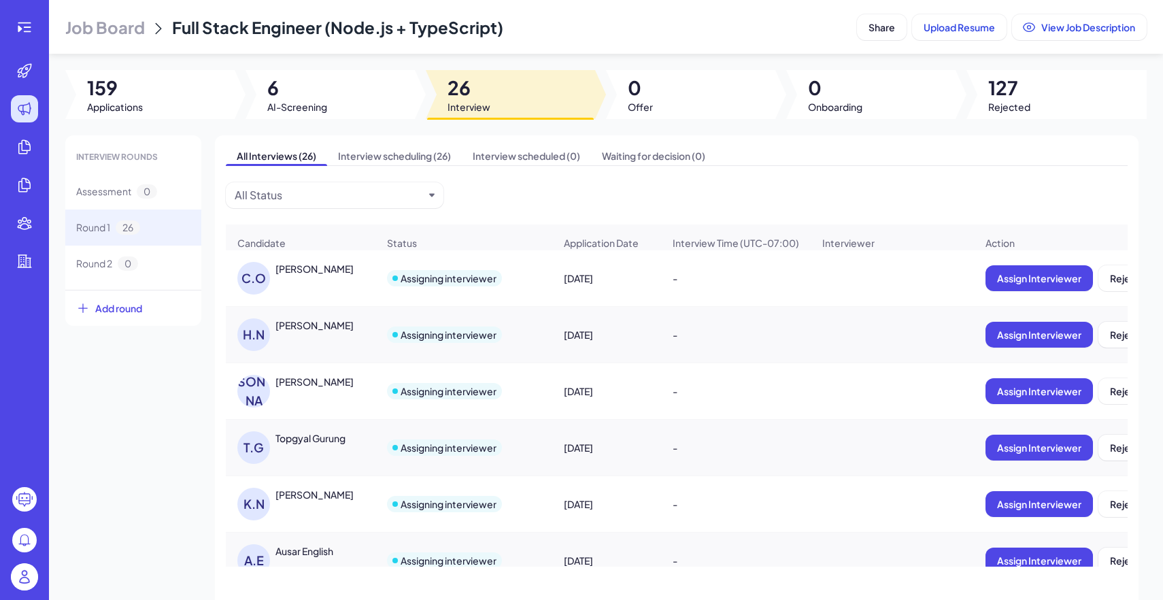
click at [317, 496] on div "[PERSON_NAME]" at bounding box center [326, 494] width 102 height 14
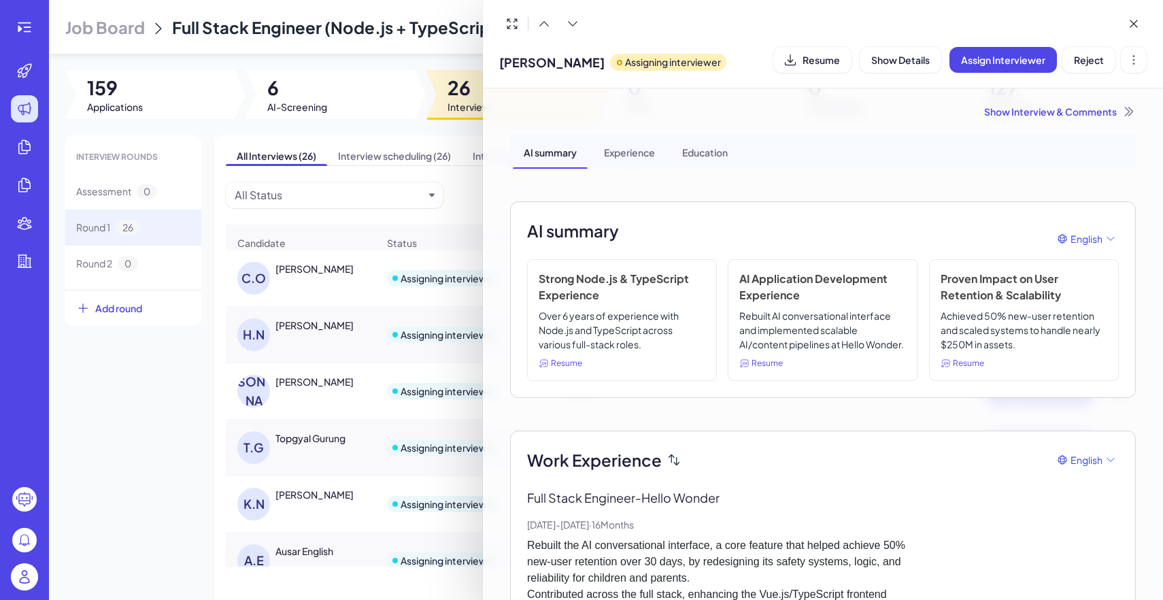
click at [332, 341] on div at bounding box center [581, 300] width 1163 height 600
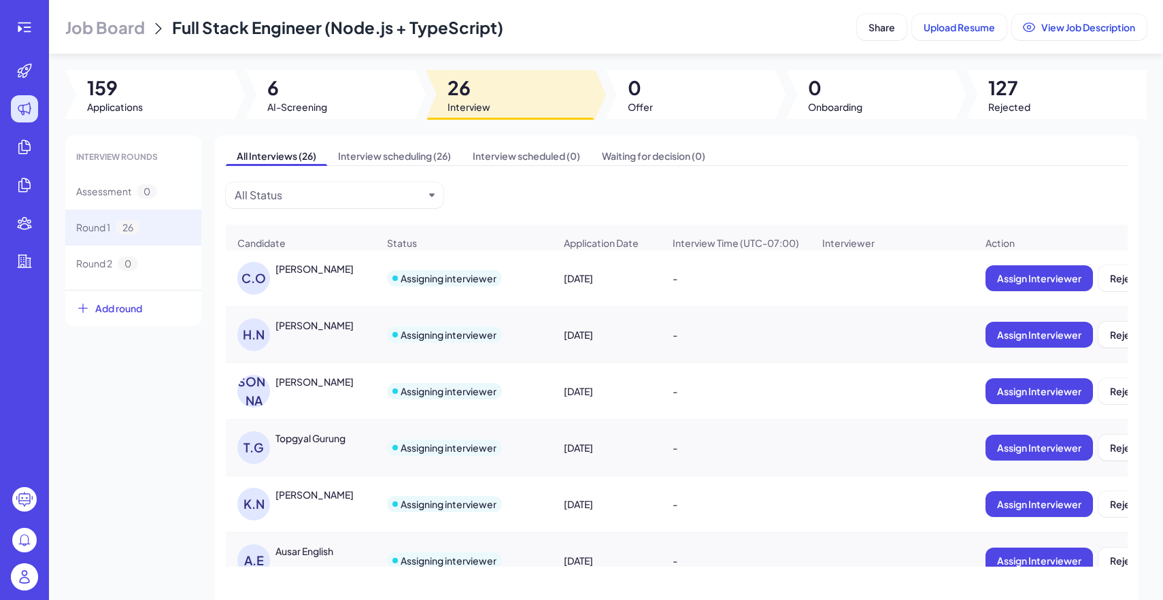
click at [343, 383] on div "[PERSON_NAME]" at bounding box center [314, 382] width 78 height 14
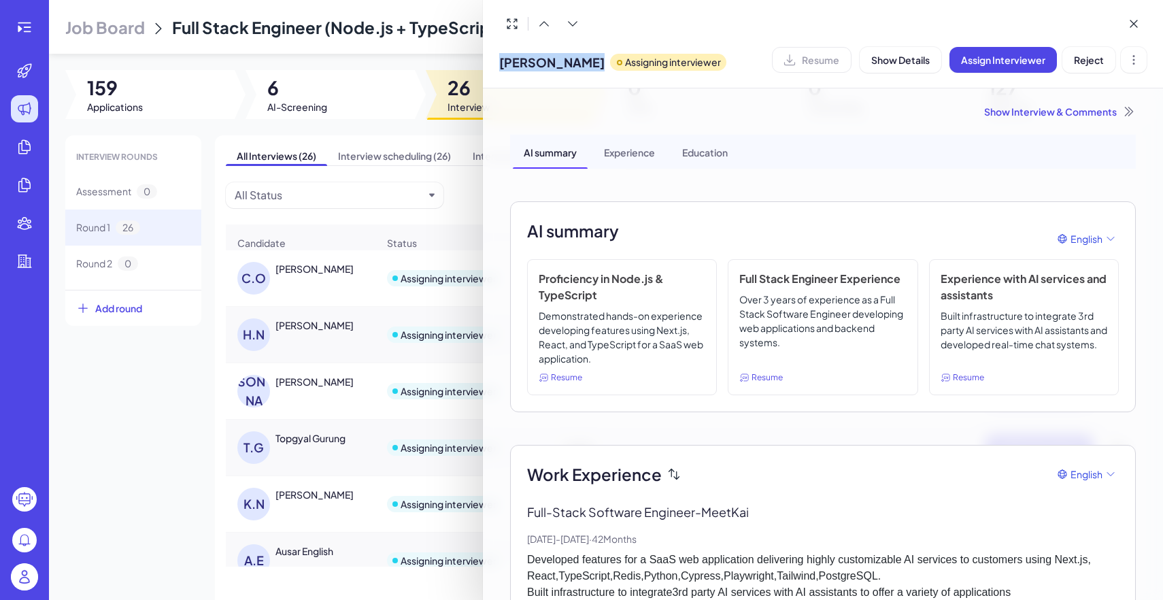
drag, startPoint x: 496, startPoint y: 62, endPoint x: 610, endPoint y: 65, distance: 114.3
click at [610, 65] on div "[PERSON_NAME] Assigning interviewer Resume Show Details Assign Interviewer Reje…" at bounding box center [823, 44] width 680 height 88
copy span "[PERSON_NAME]"
click at [312, 67] on div at bounding box center [581, 300] width 1163 height 600
